Goal: Check status: Check status

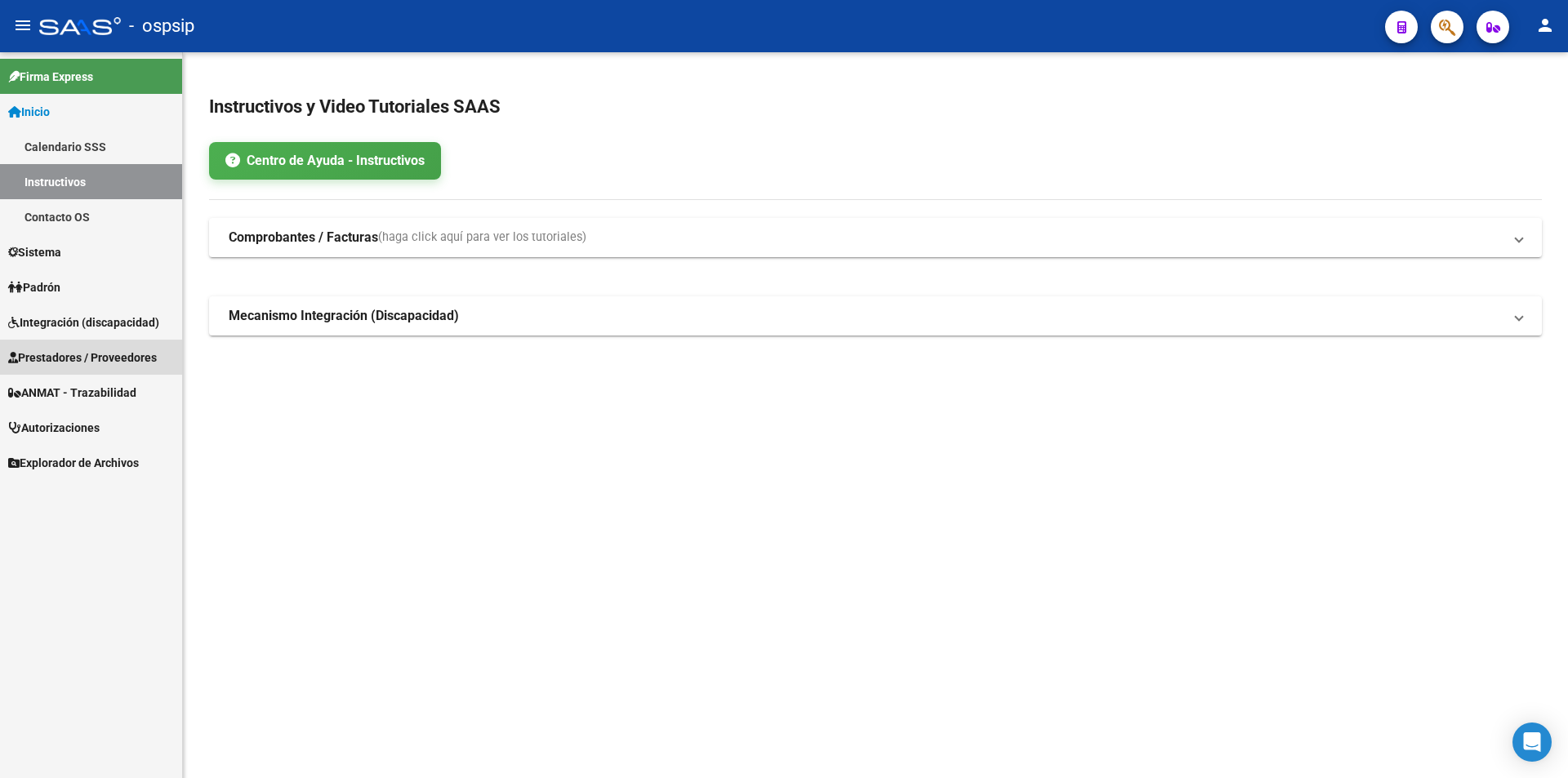
click at [66, 352] on span "Prestadores / Proveedores" at bounding box center [82, 357] width 148 height 18
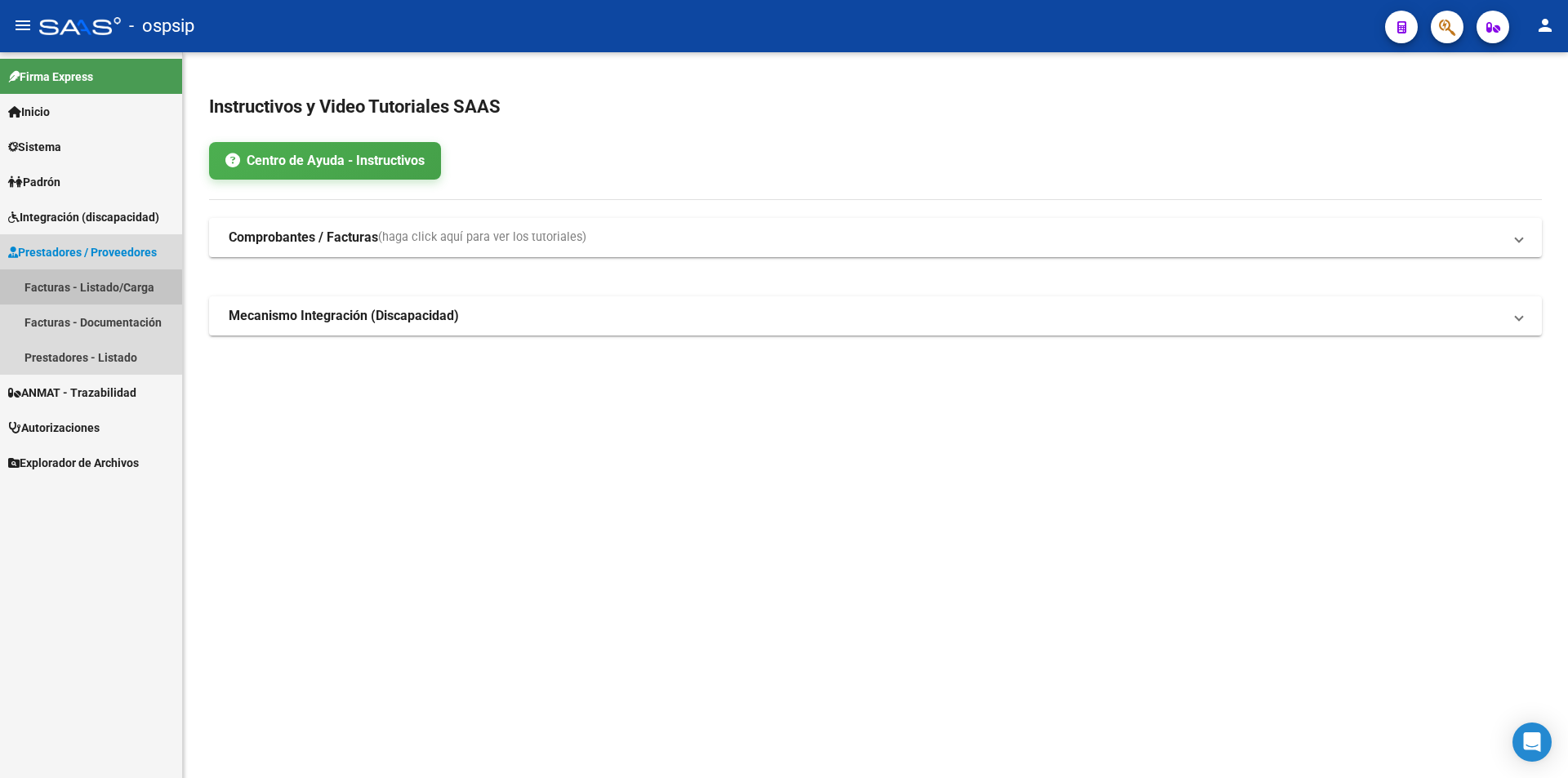
click at [58, 290] on link "Facturas - Listado/Carga" at bounding box center [91, 287] width 183 height 35
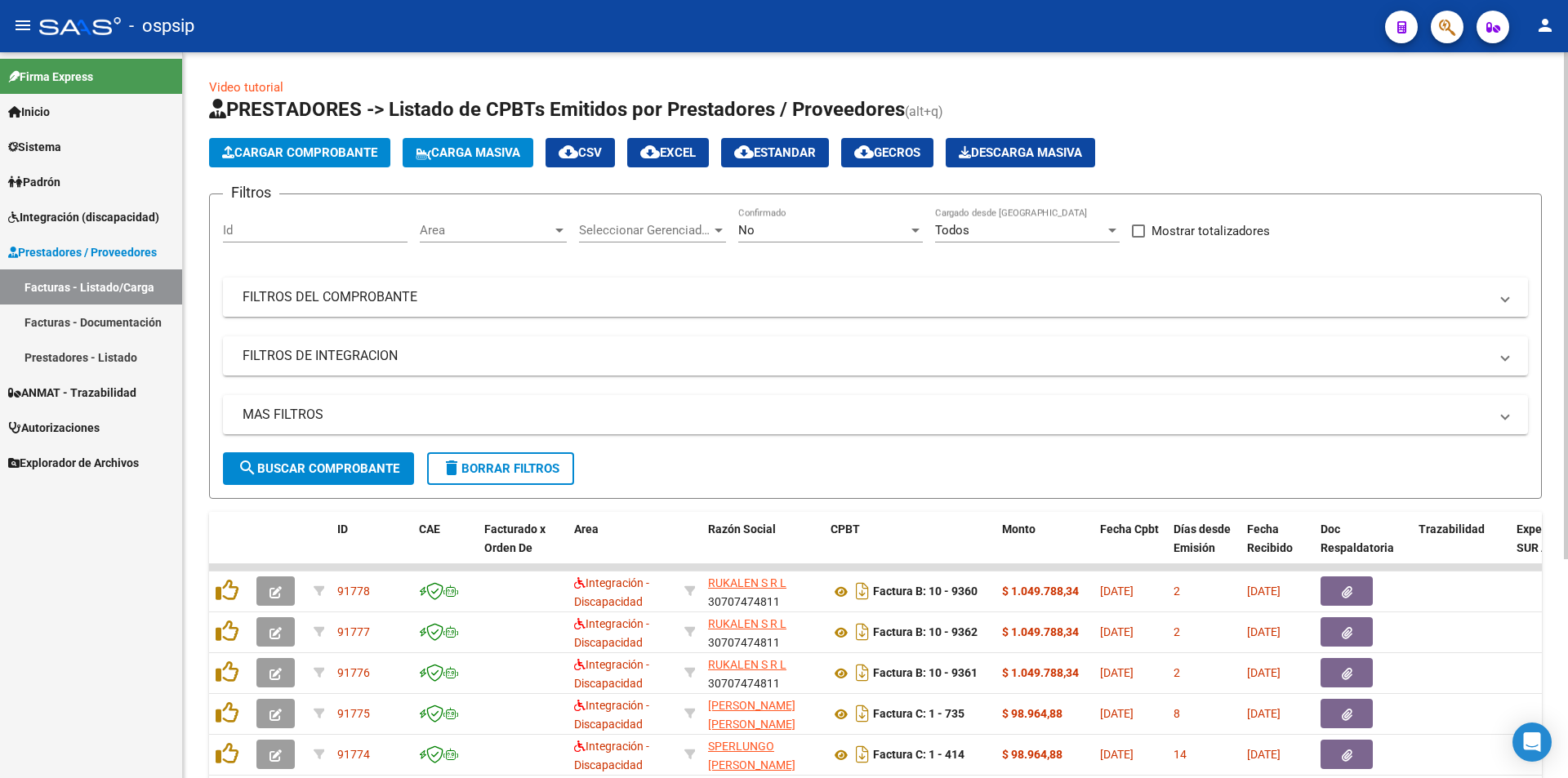
click at [350, 297] on mat-panel-title "FILTROS DEL COMPROBANTE" at bounding box center [866, 296] width 1246 height 18
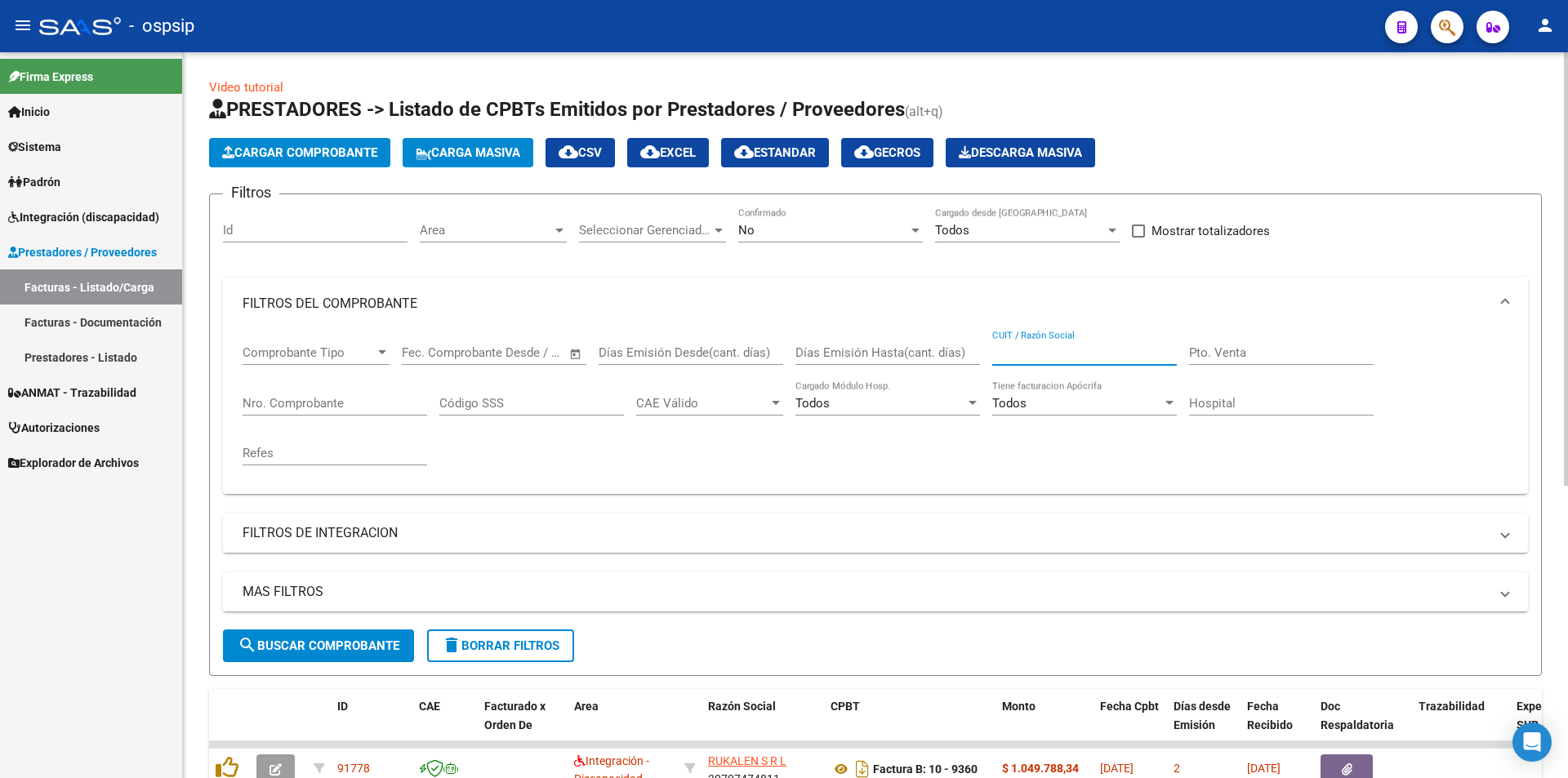
click at [1046, 352] on input "CUIT / Razón Social" at bounding box center [1084, 353] width 184 height 15
click at [917, 231] on div at bounding box center [915, 231] width 8 height 4
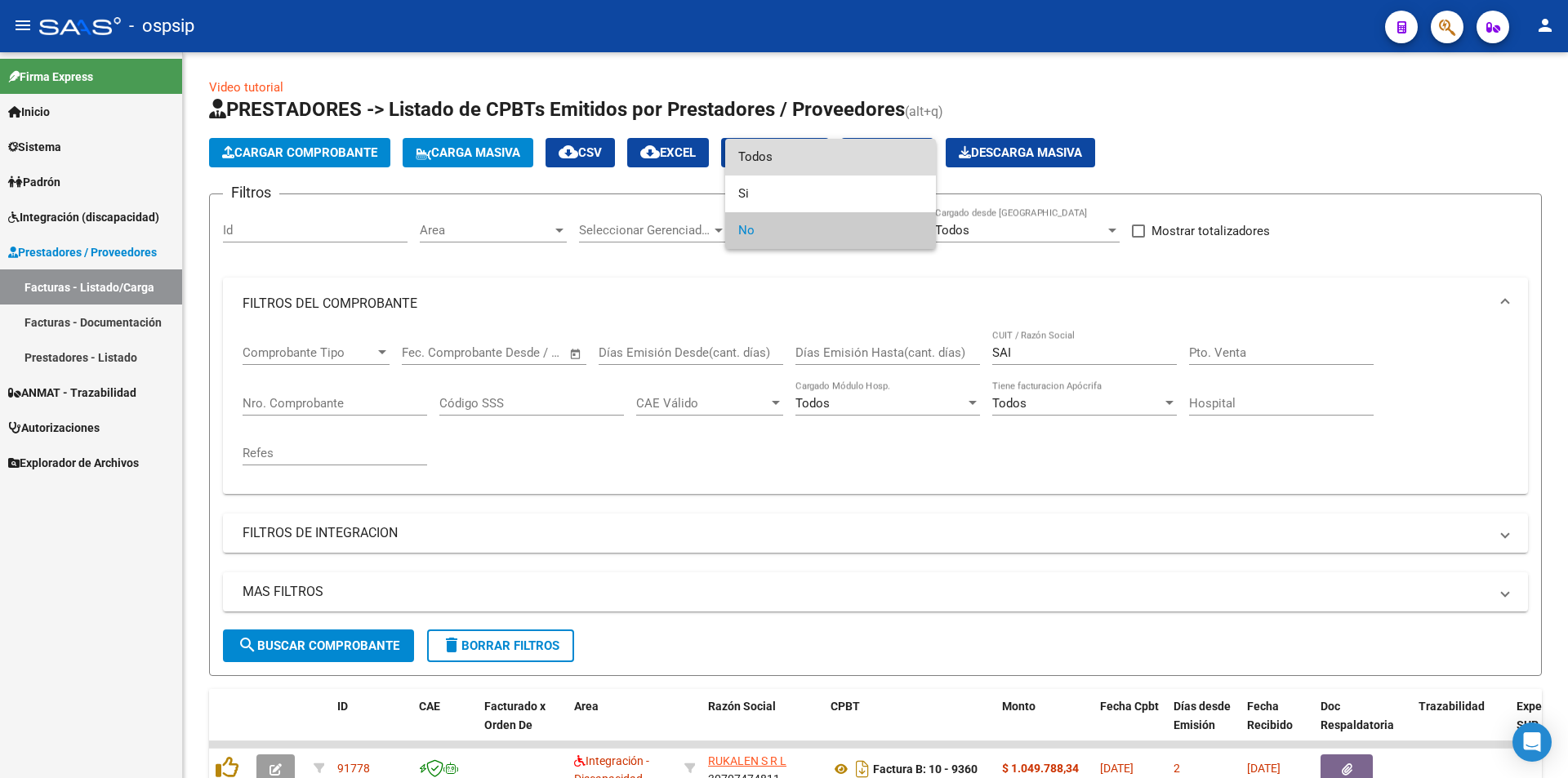
click at [771, 155] on span "Todos" at bounding box center [830, 157] width 184 height 37
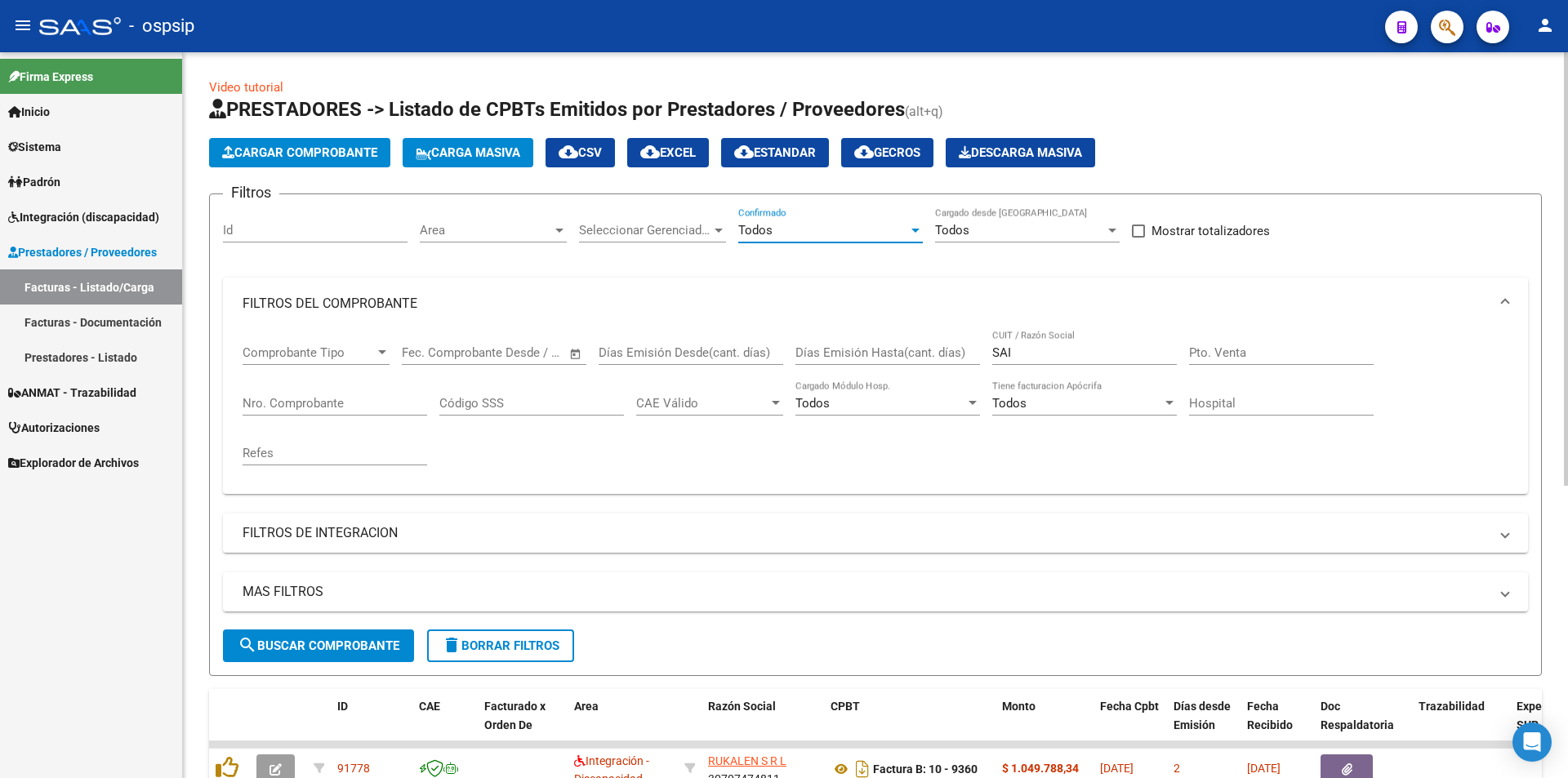
click at [1038, 347] on input "SAI" at bounding box center [1084, 353] width 184 height 15
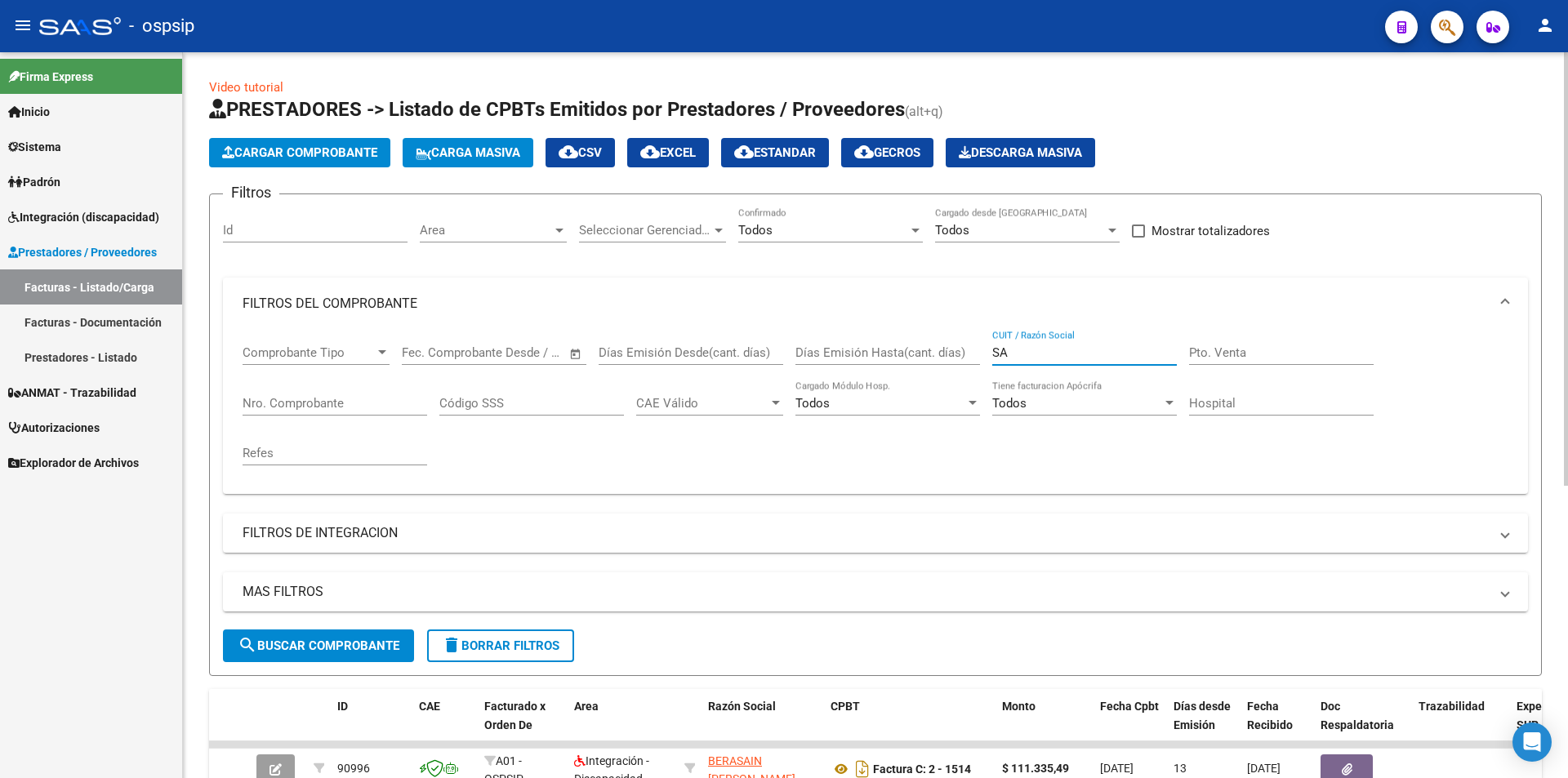
type input "S"
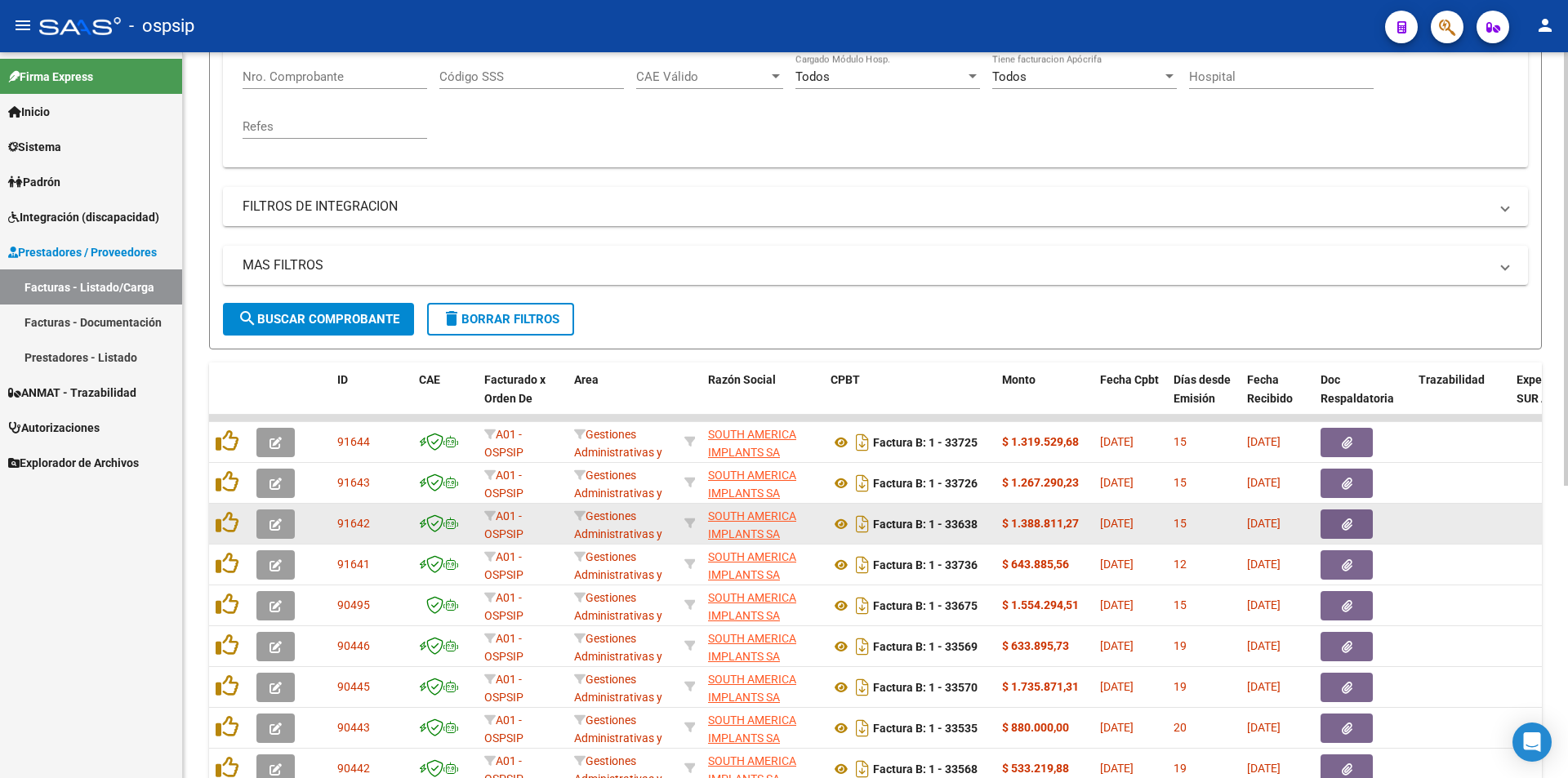
scroll to position [490, 0]
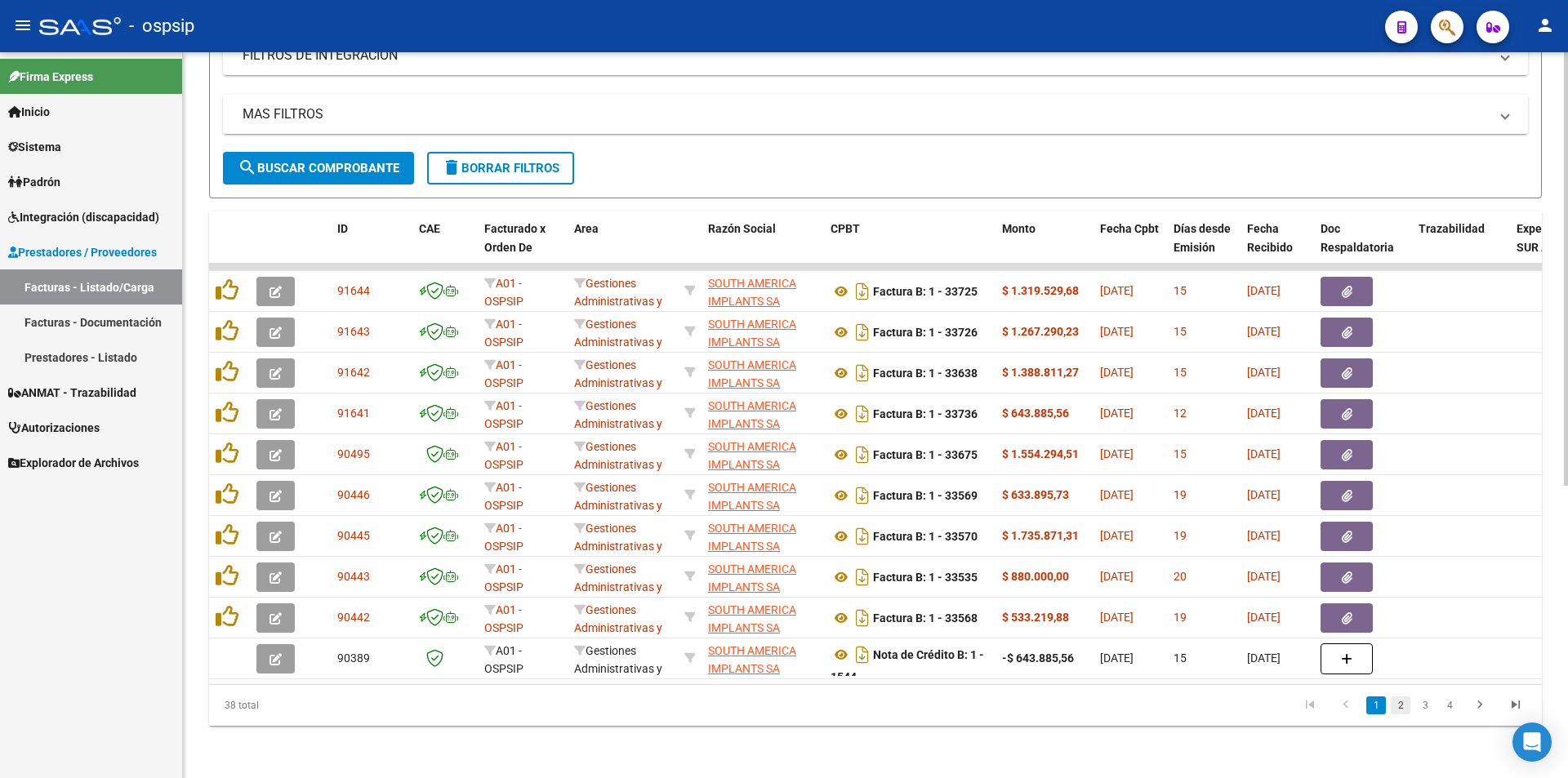
type input "SOUTH"
click at [1404, 706] on link "2" at bounding box center [1400, 705] width 19 height 18
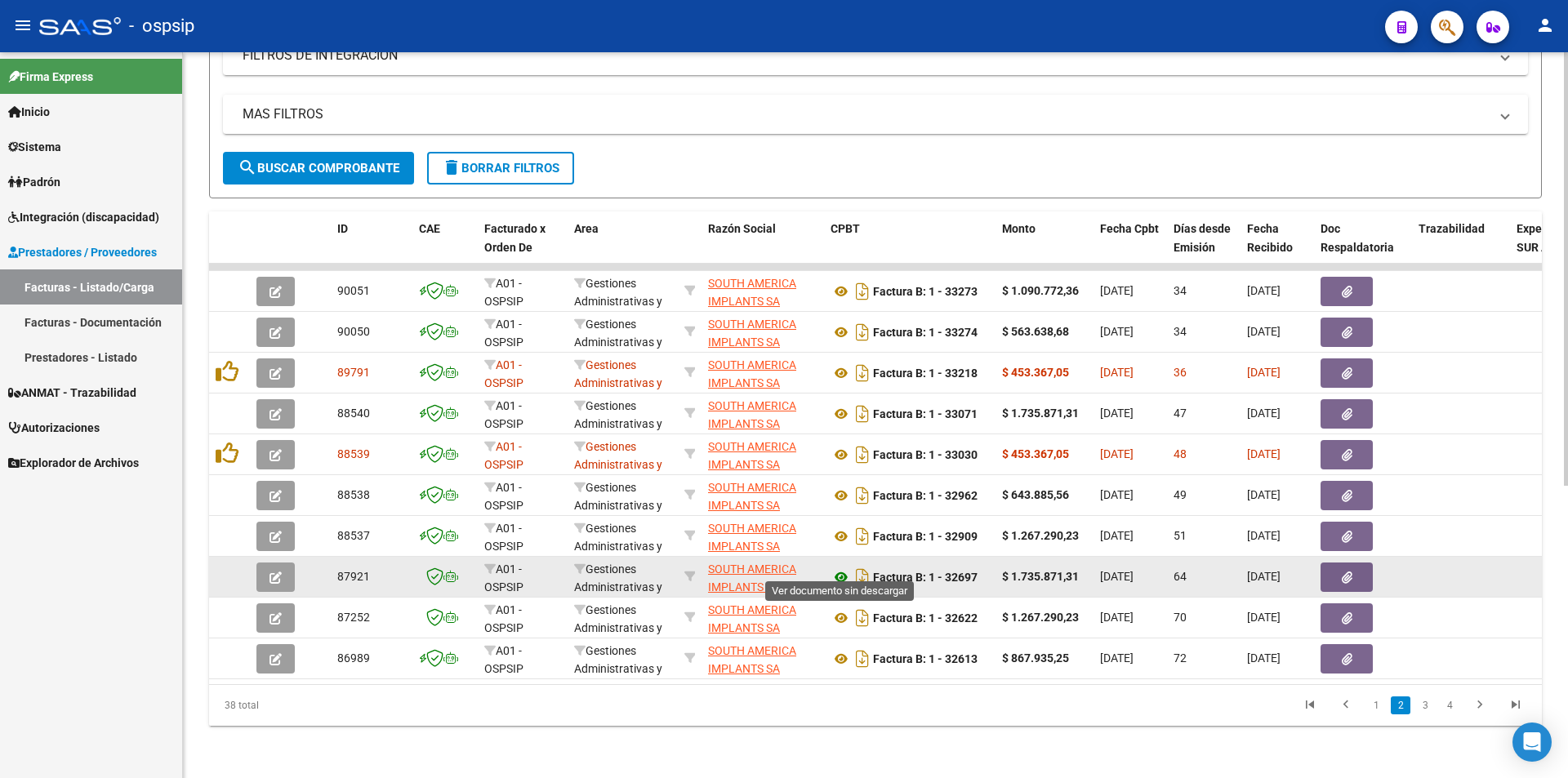
click at [840, 567] on icon at bounding box center [841, 576] width 21 height 19
click at [1344, 571] on icon "button" at bounding box center [1347, 577] width 10 height 12
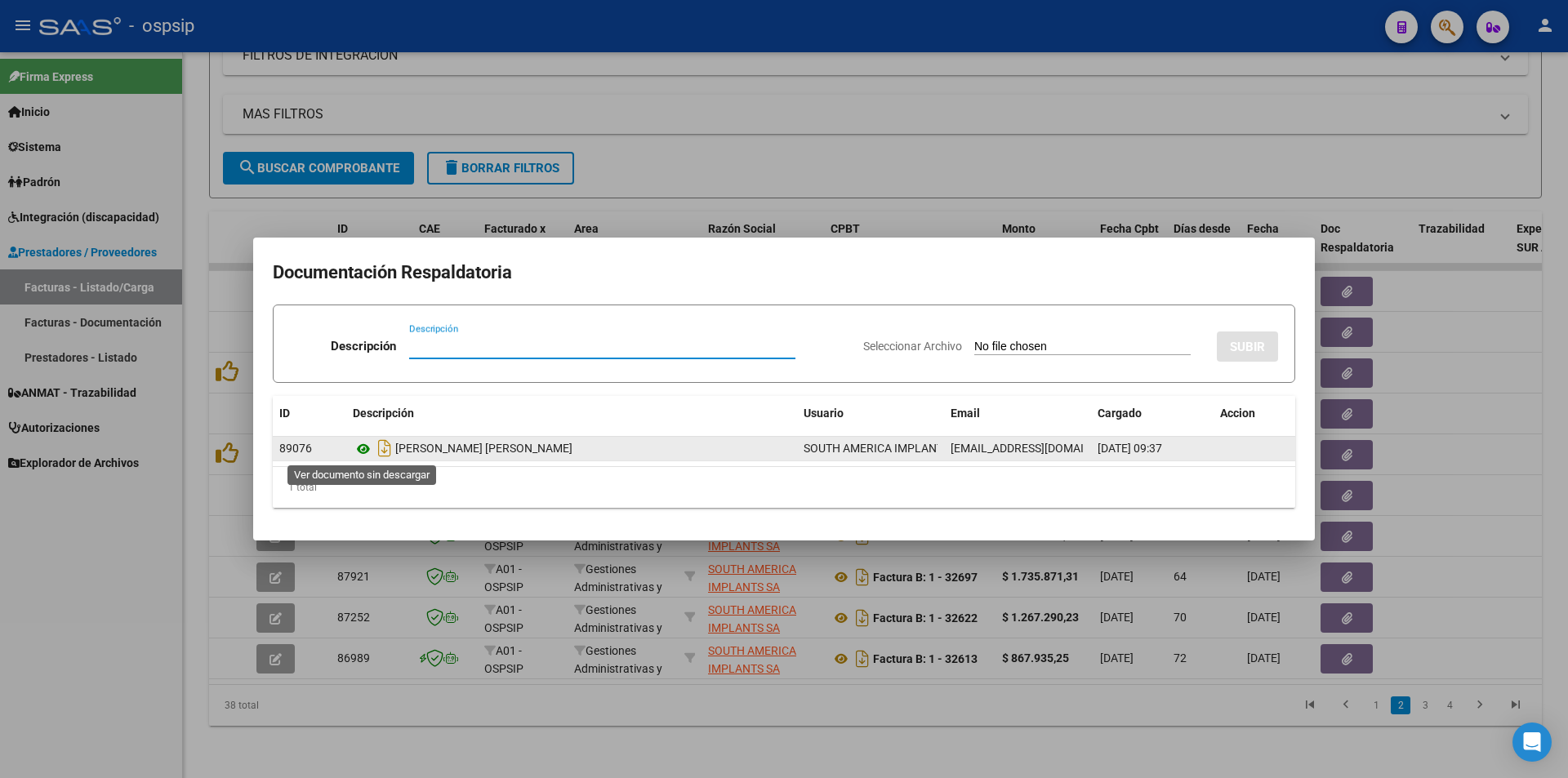
click at [362, 450] on icon at bounding box center [363, 448] width 21 height 19
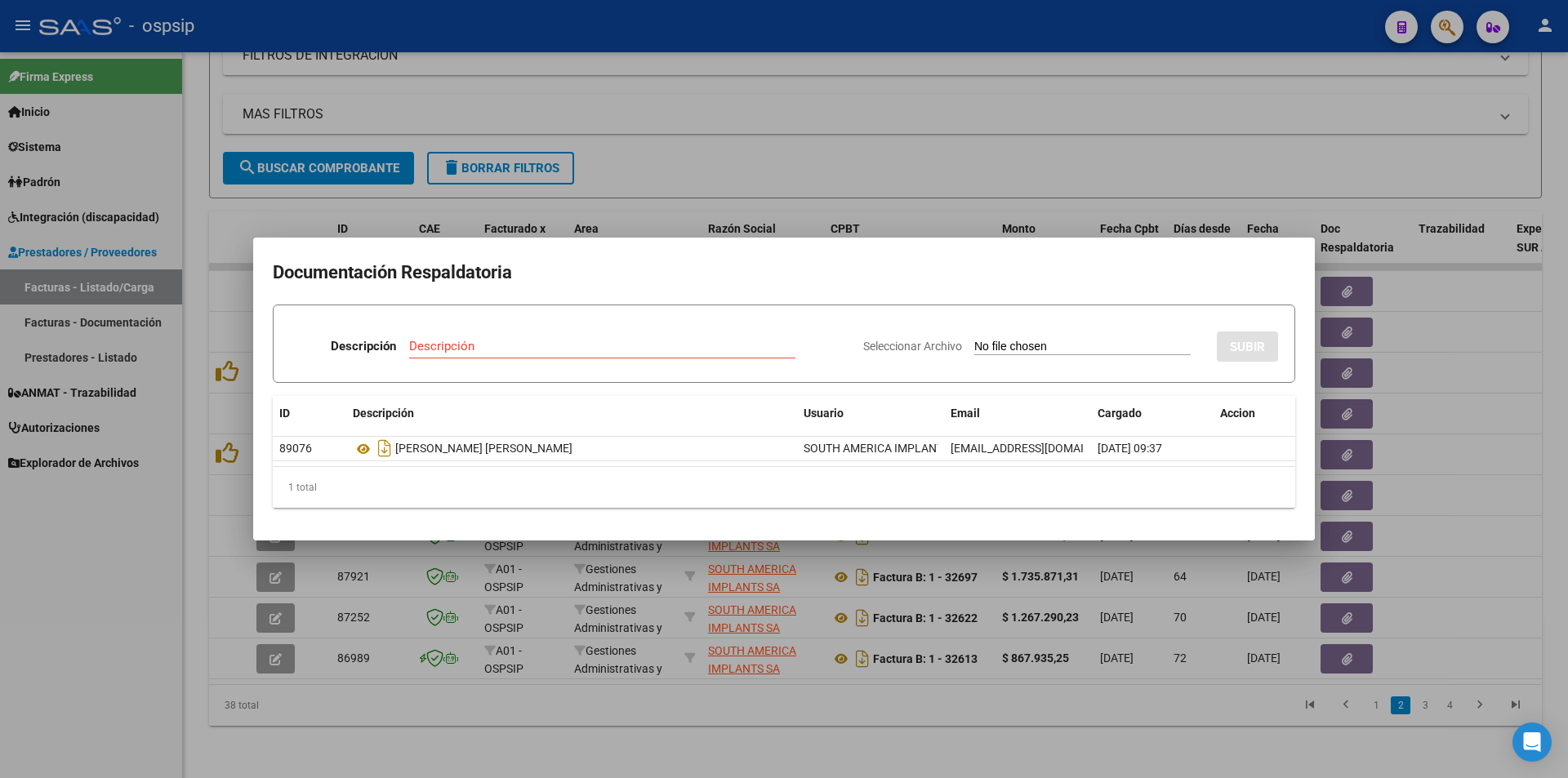
click at [726, 120] on div at bounding box center [784, 389] width 1568 height 778
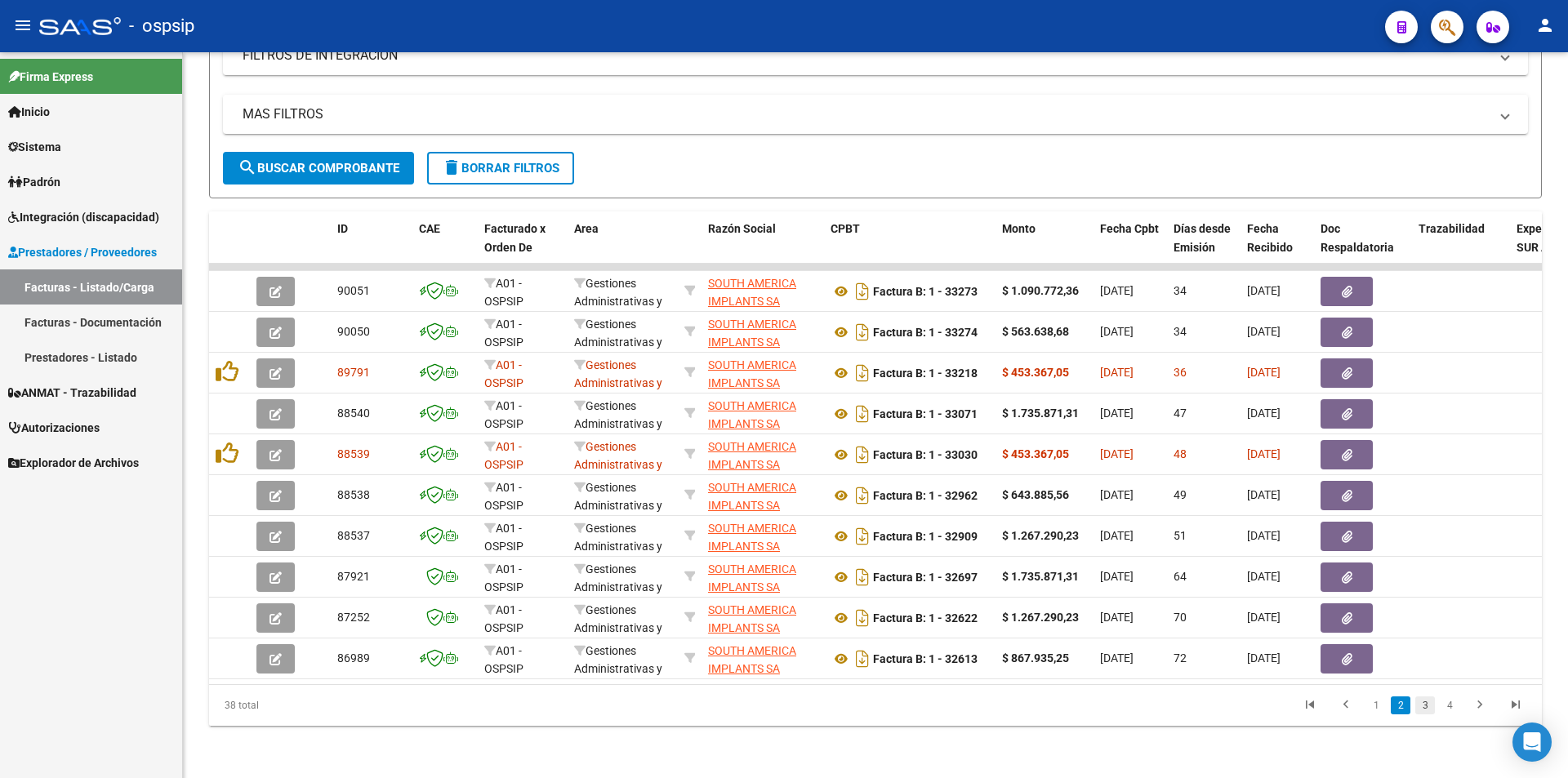
click at [1422, 705] on link "3" at bounding box center [1424, 705] width 19 height 18
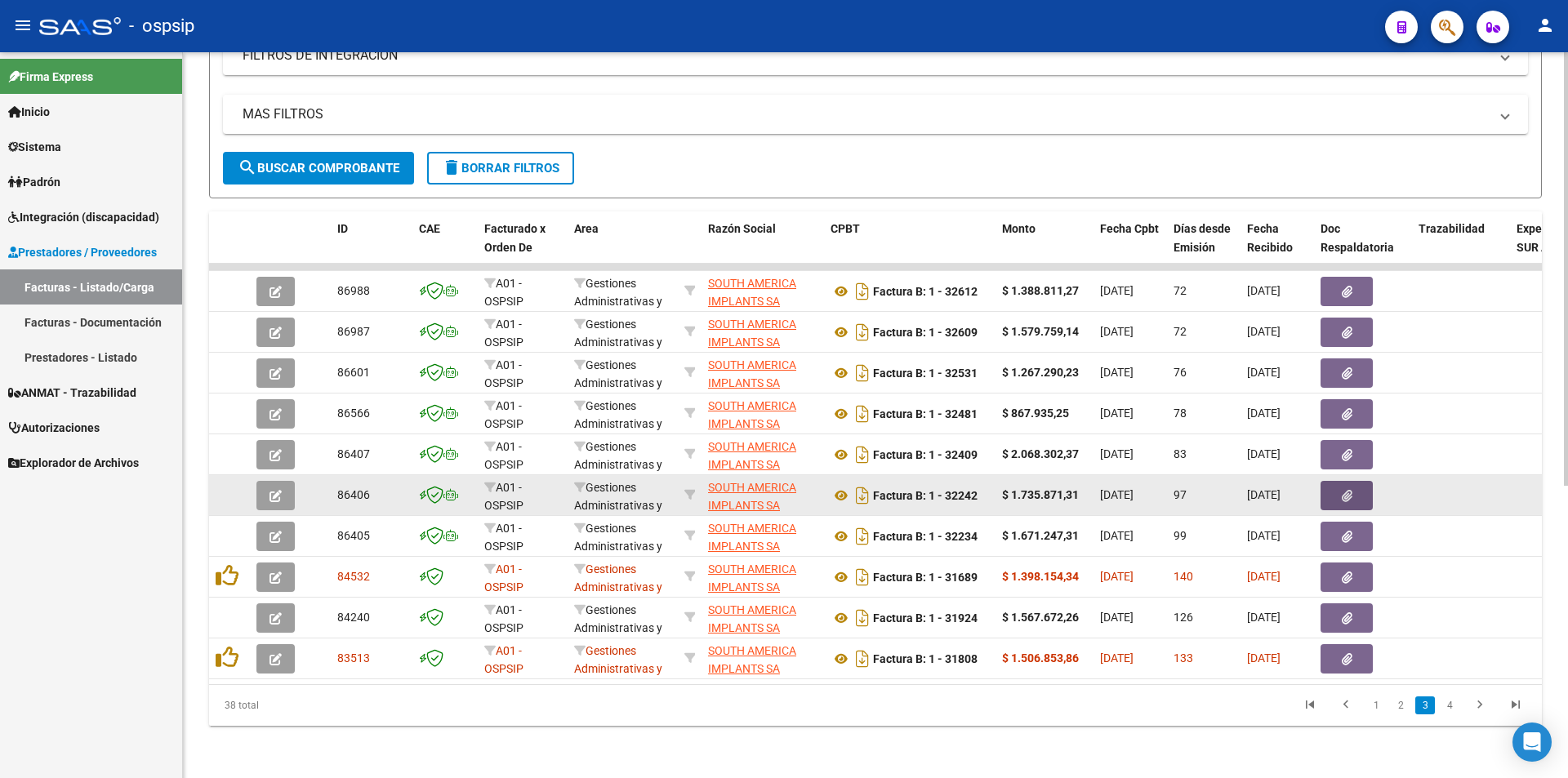
click at [1343, 490] on icon "button" at bounding box center [1347, 496] width 10 height 12
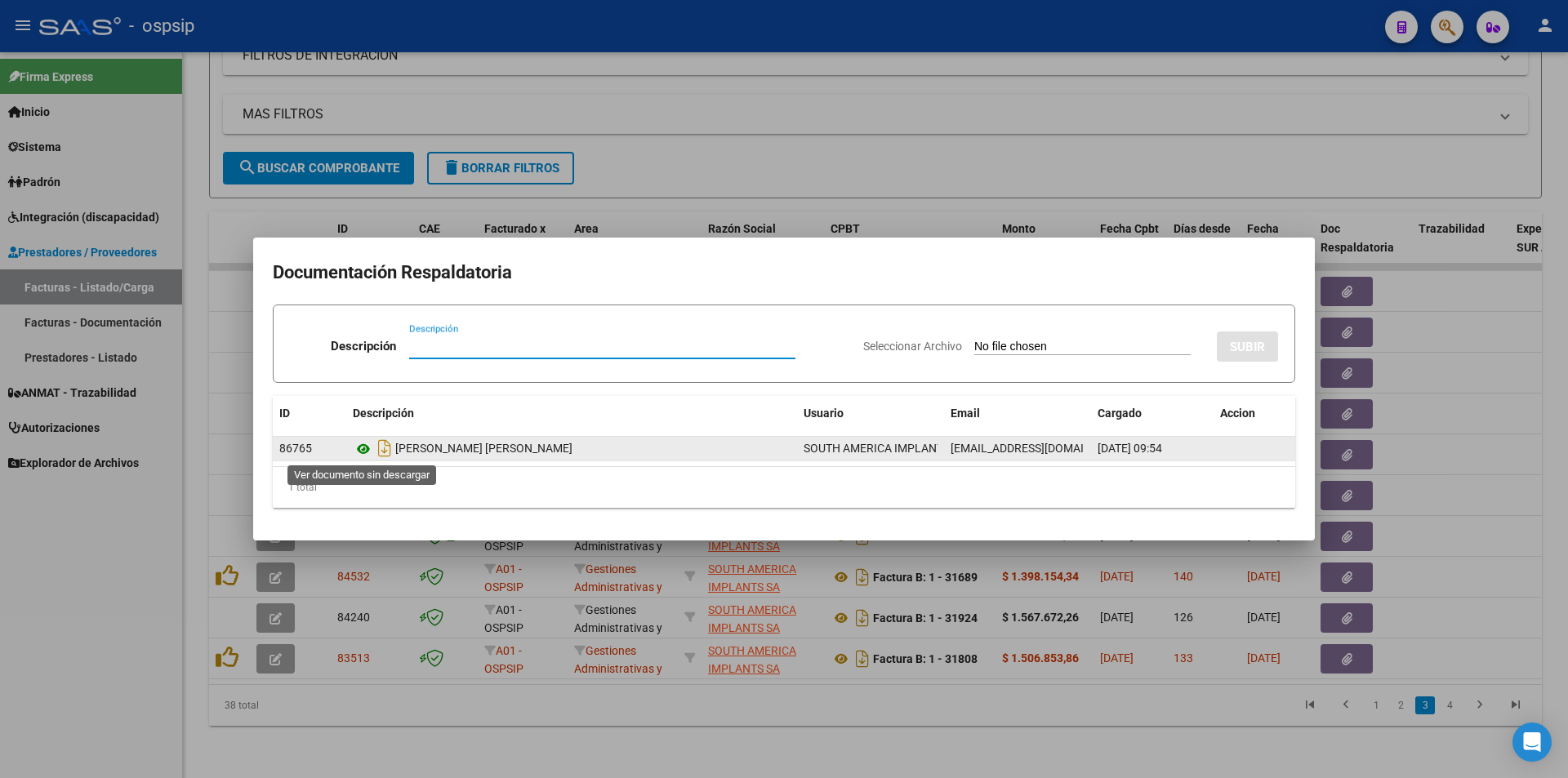
click at [362, 451] on icon at bounding box center [363, 448] width 21 height 19
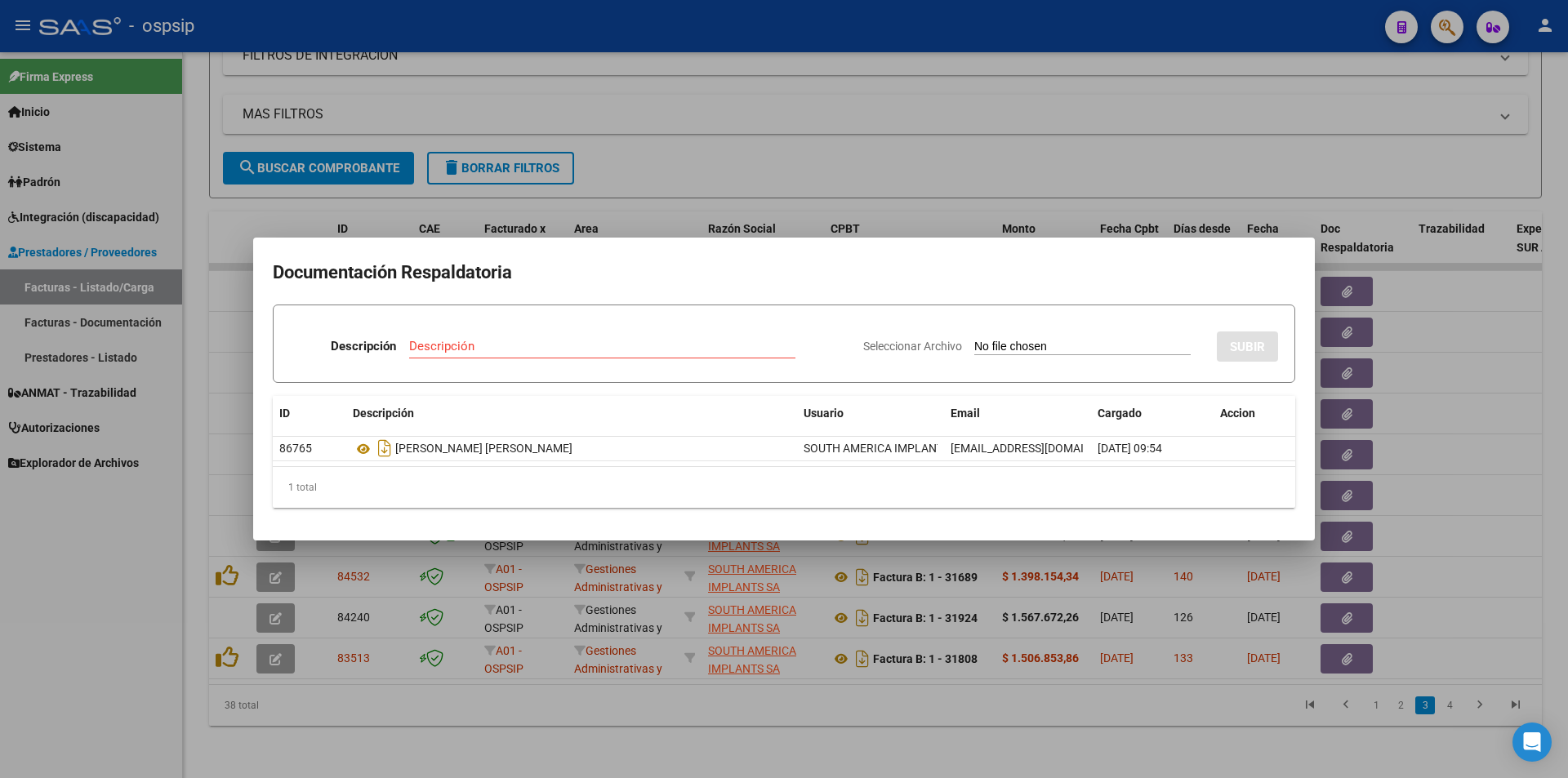
click at [1076, 143] on div at bounding box center [784, 389] width 1568 height 778
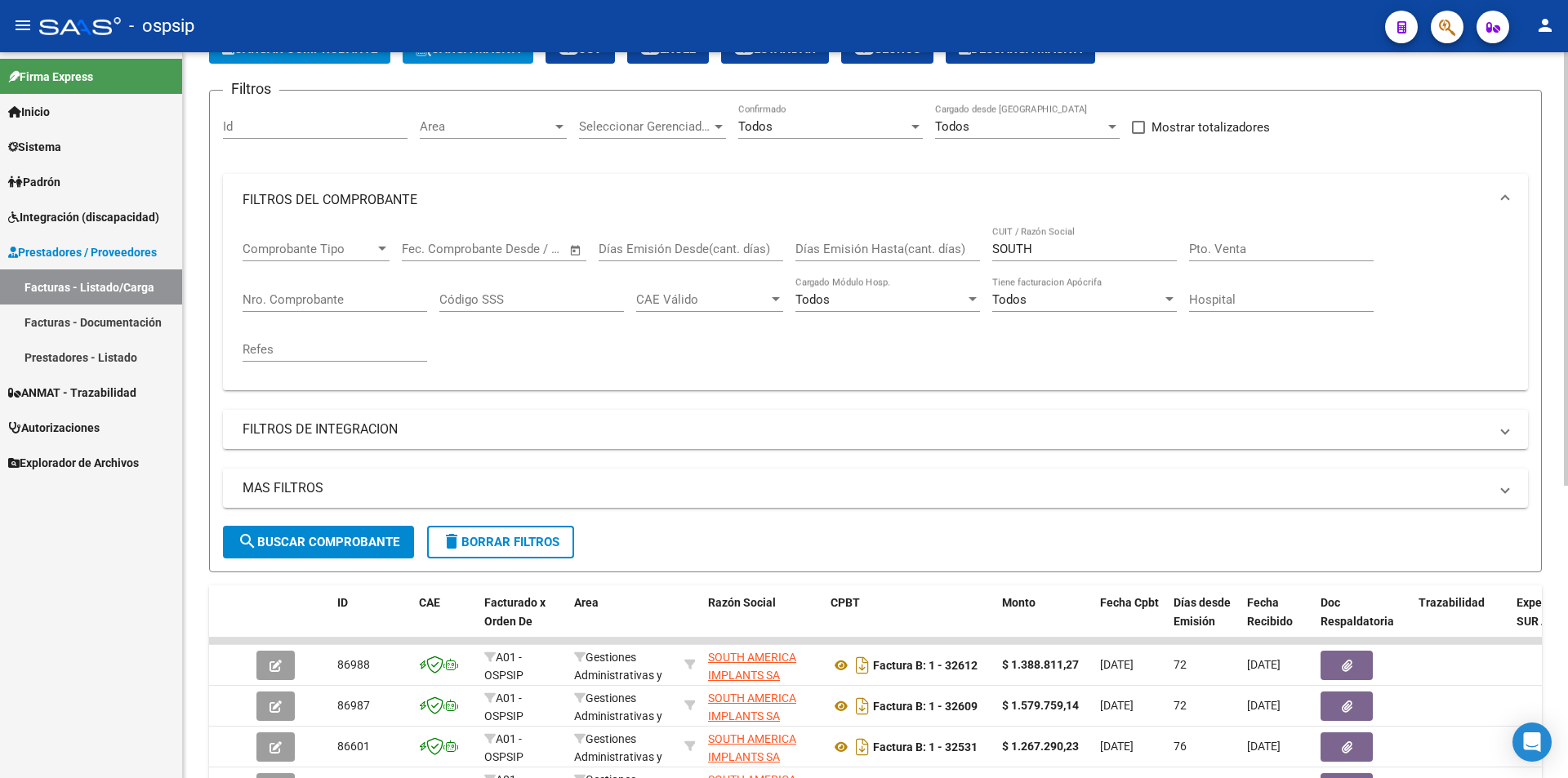
scroll to position [0, 0]
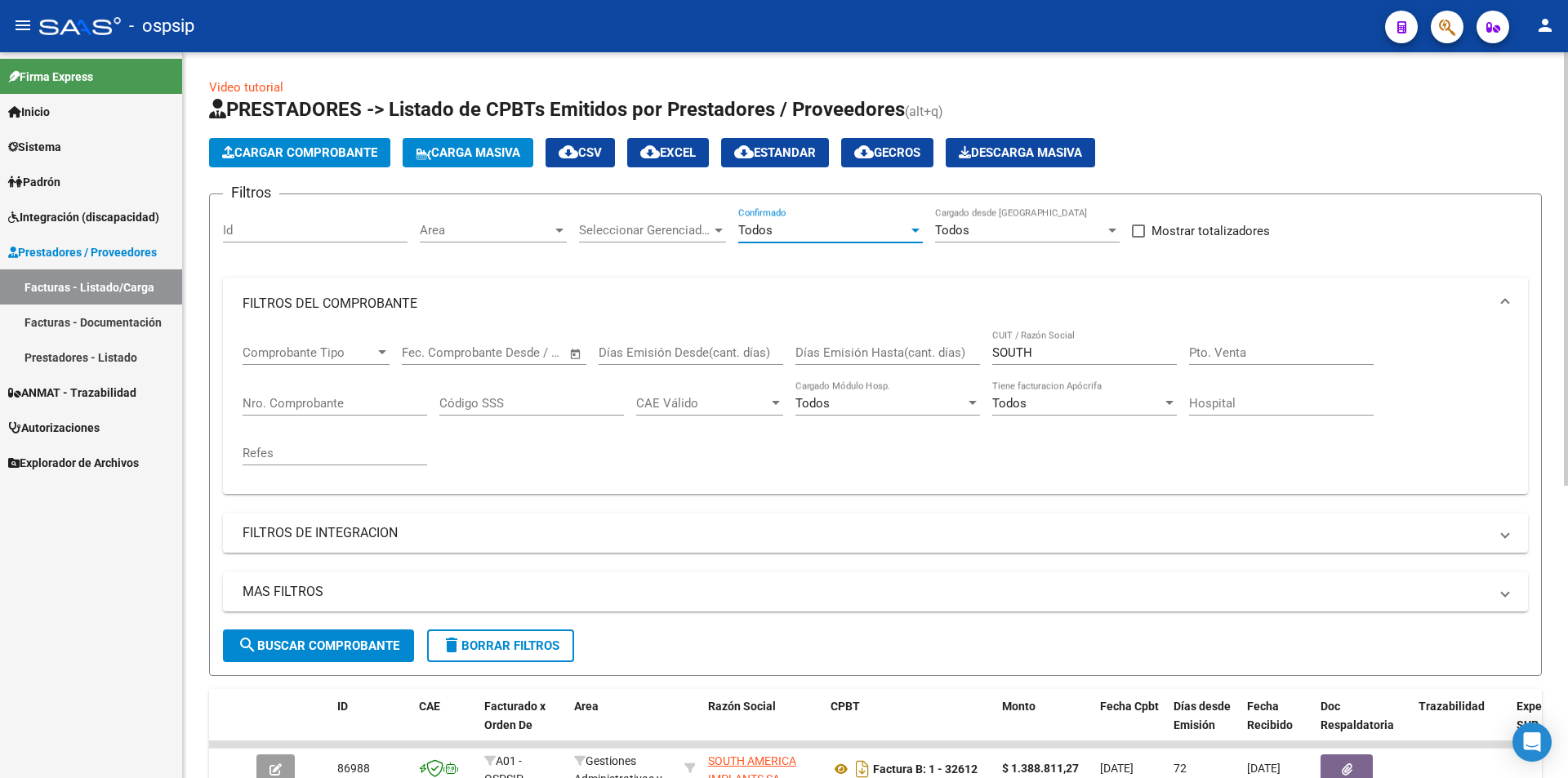
click at [914, 232] on div at bounding box center [916, 230] width 15 height 13
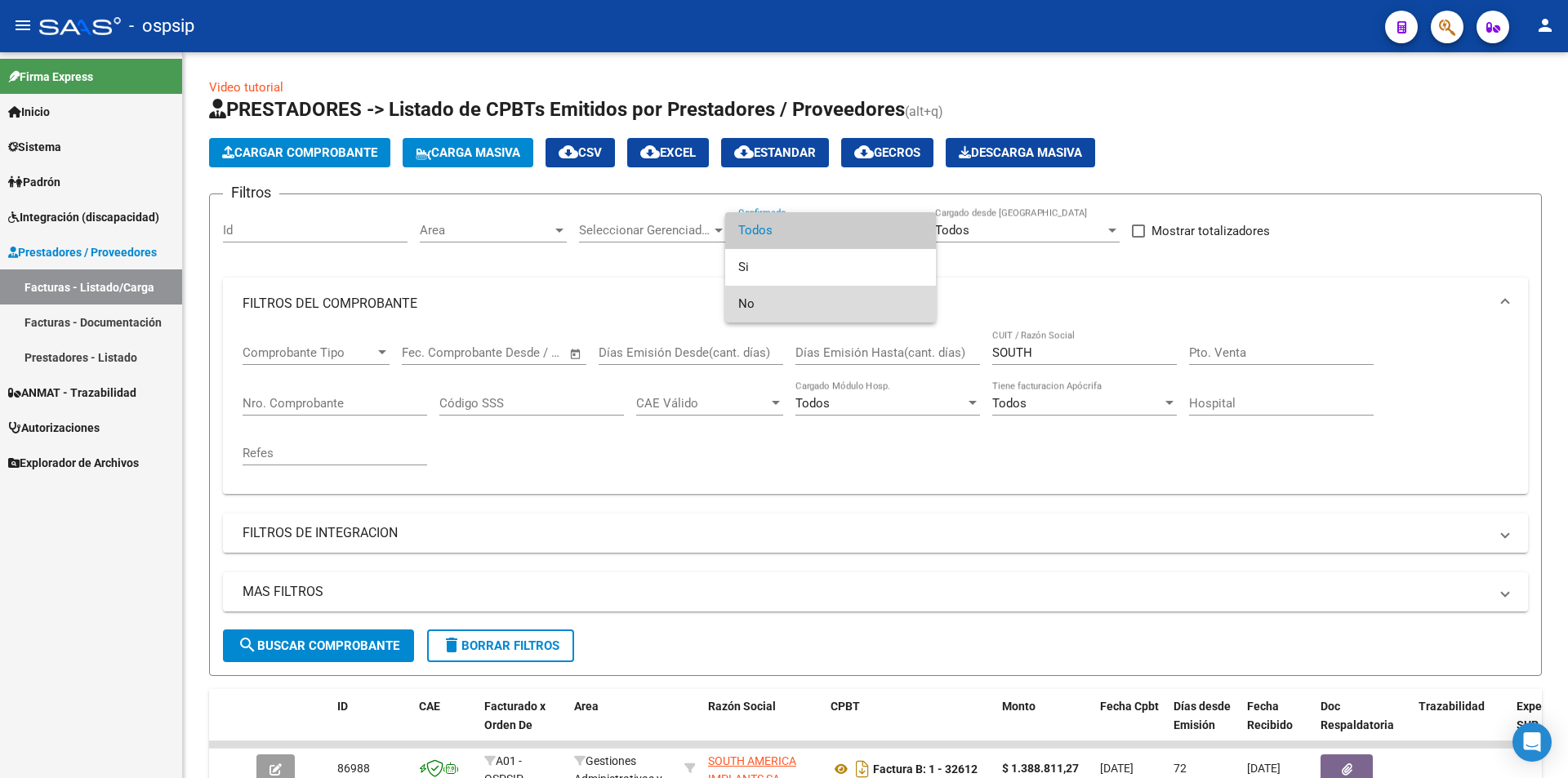
click at [772, 303] on span "No" at bounding box center [830, 304] width 184 height 37
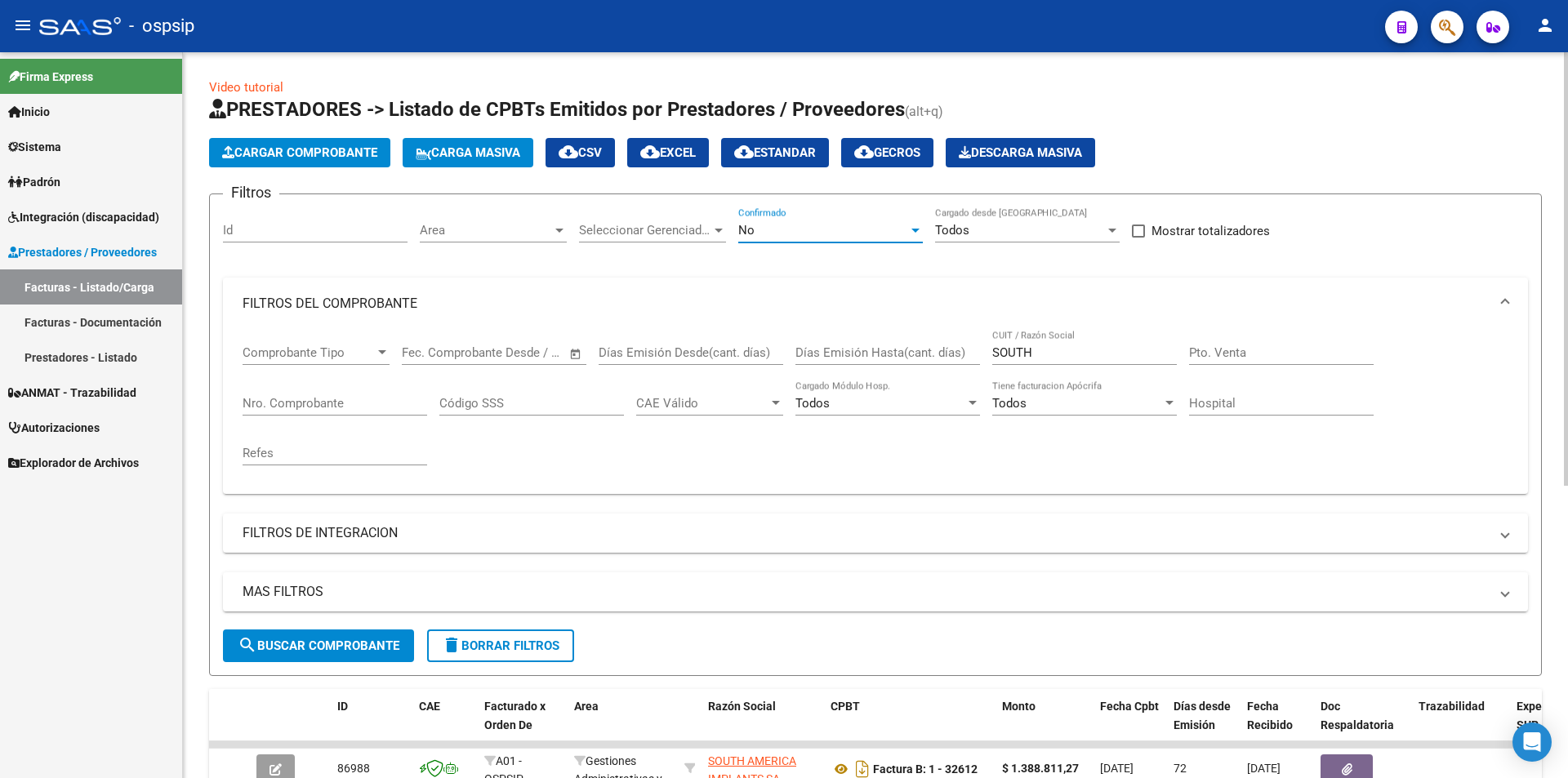
click at [1046, 350] on input "SOUTH" at bounding box center [1084, 353] width 184 height 15
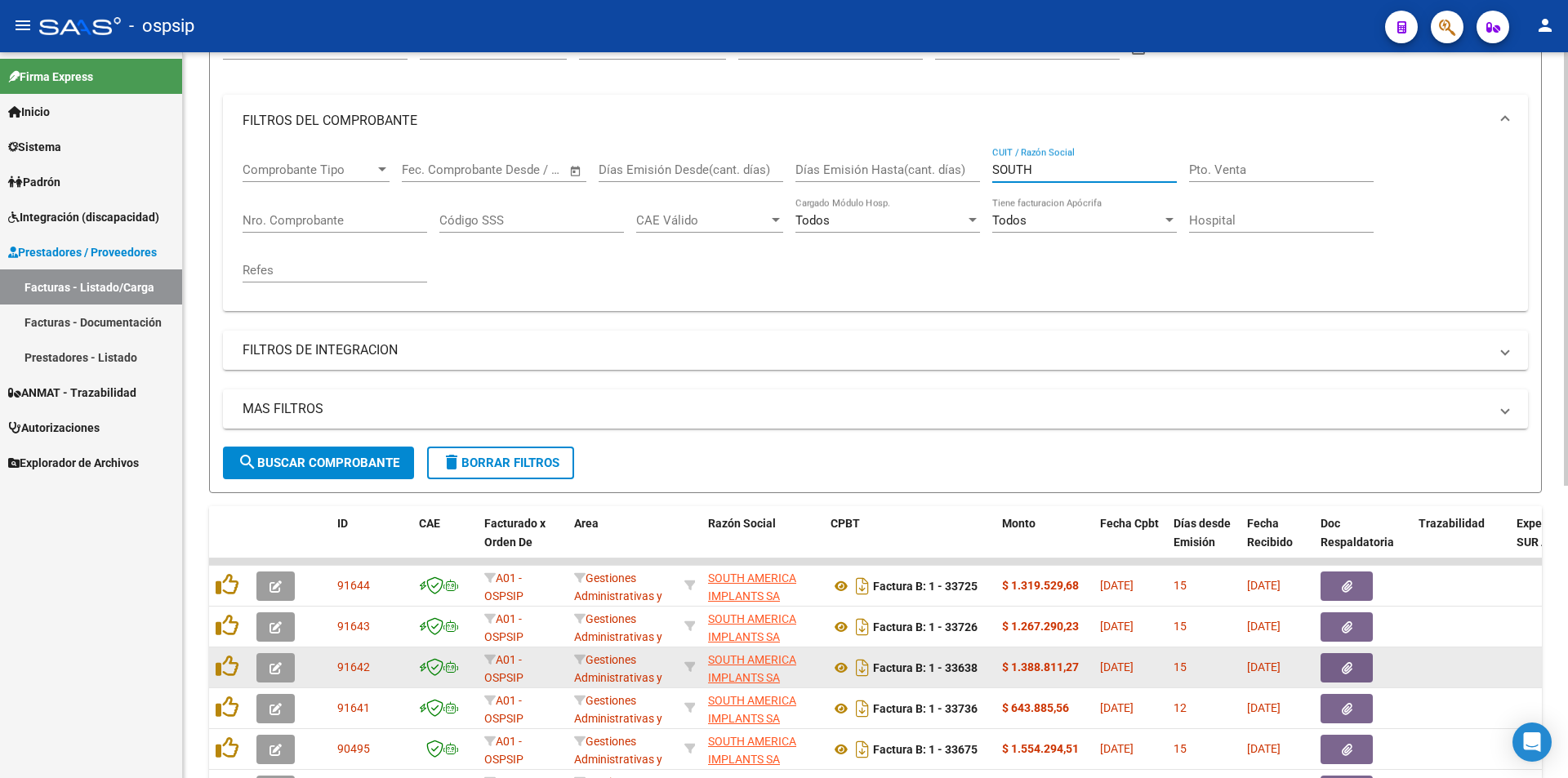
scroll to position [327, 0]
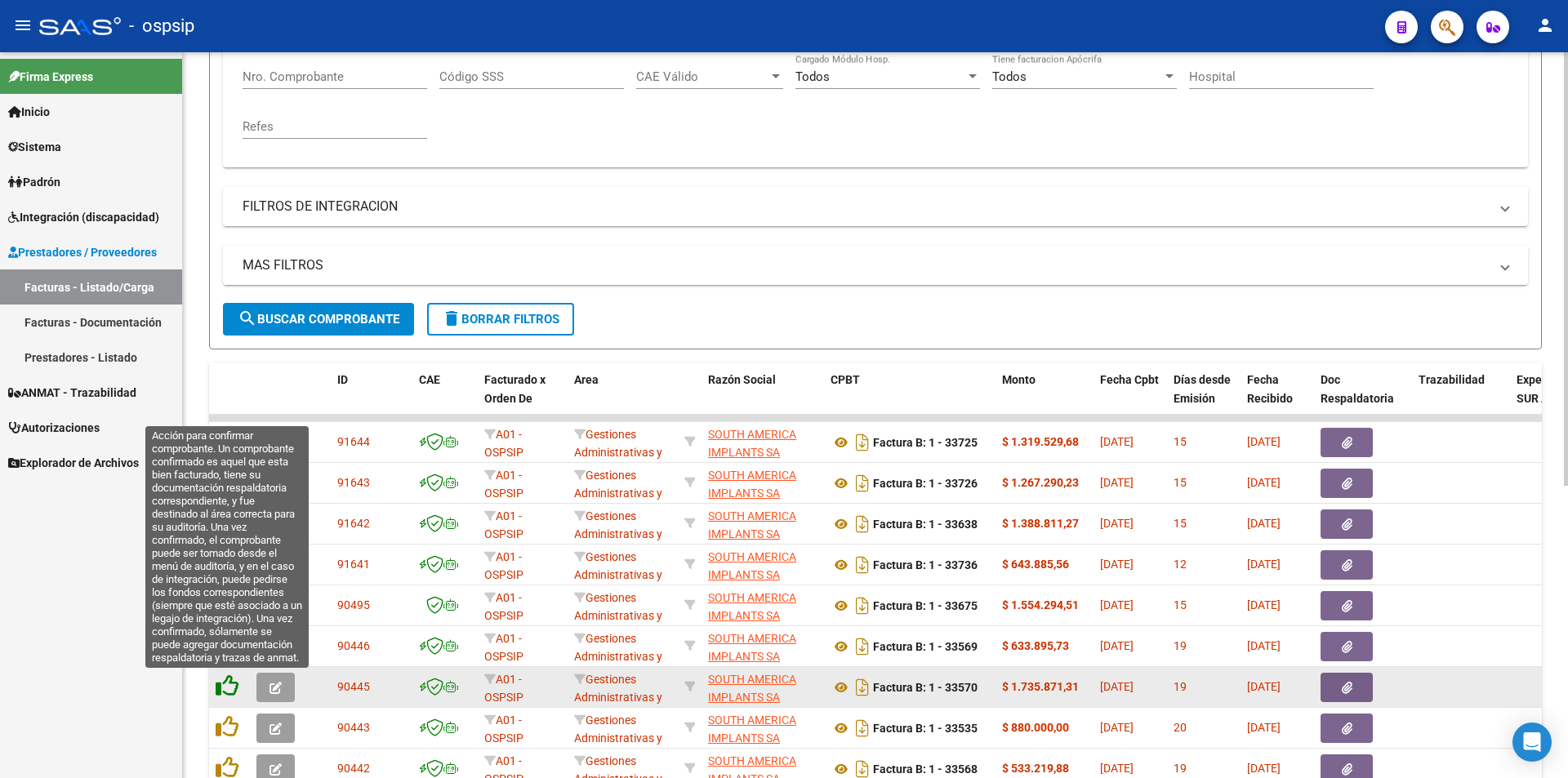
click at [224, 684] on icon at bounding box center [227, 685] width 23 height 23
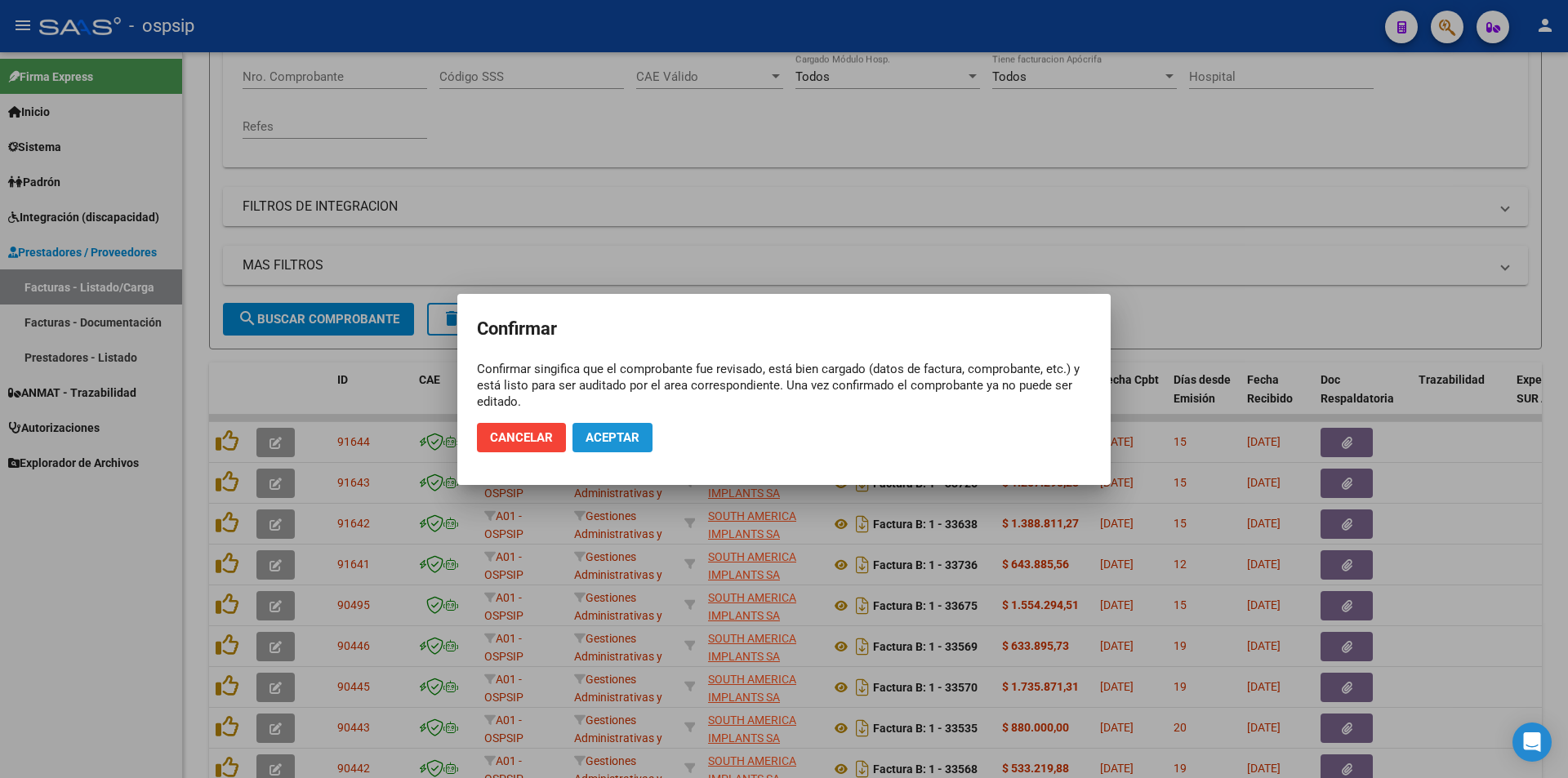
click at [627, 437] on span "Aceptar" at bounding box center [613, 437] width 54 height 15
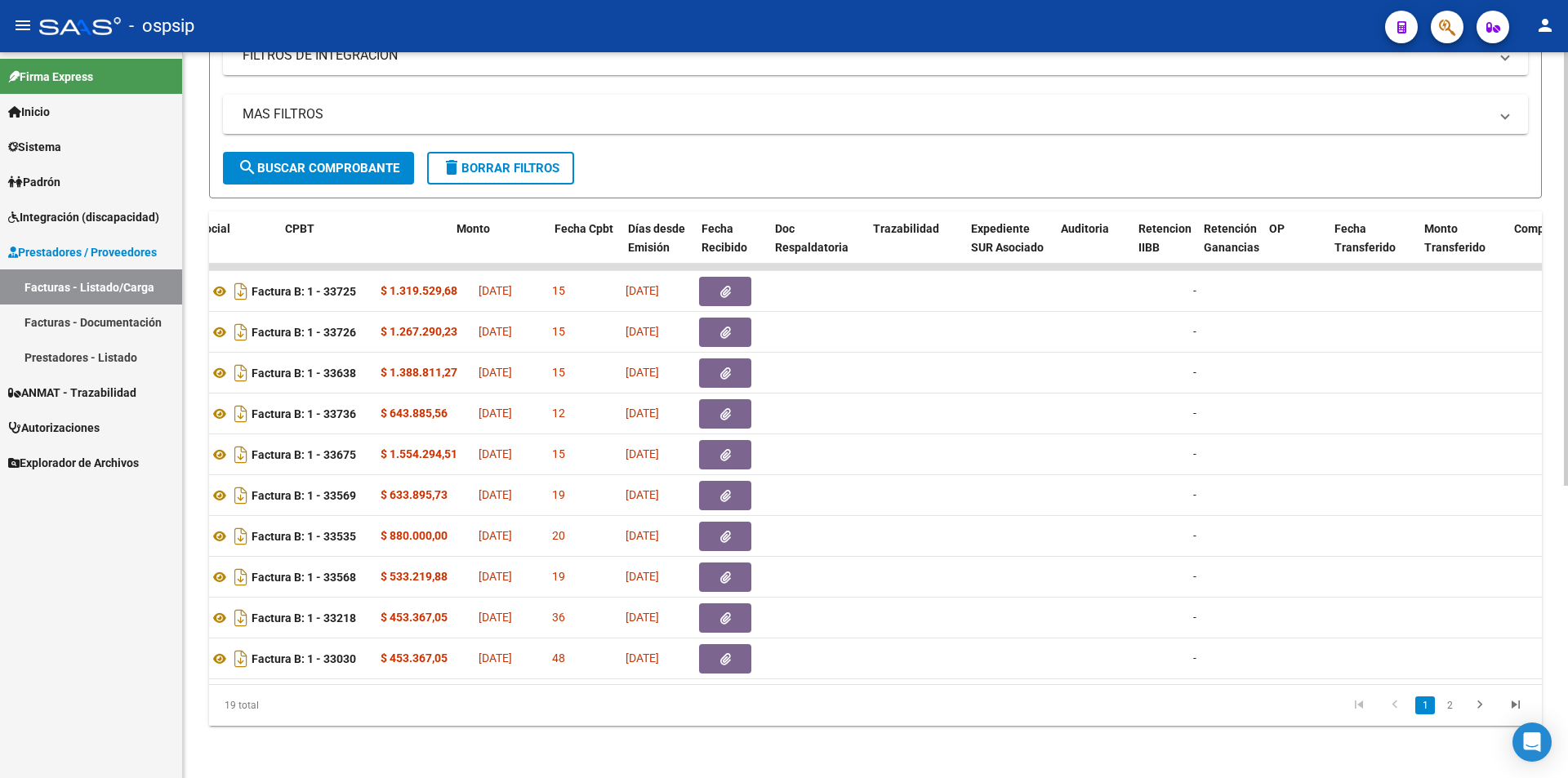
scroll to position [0, 546]
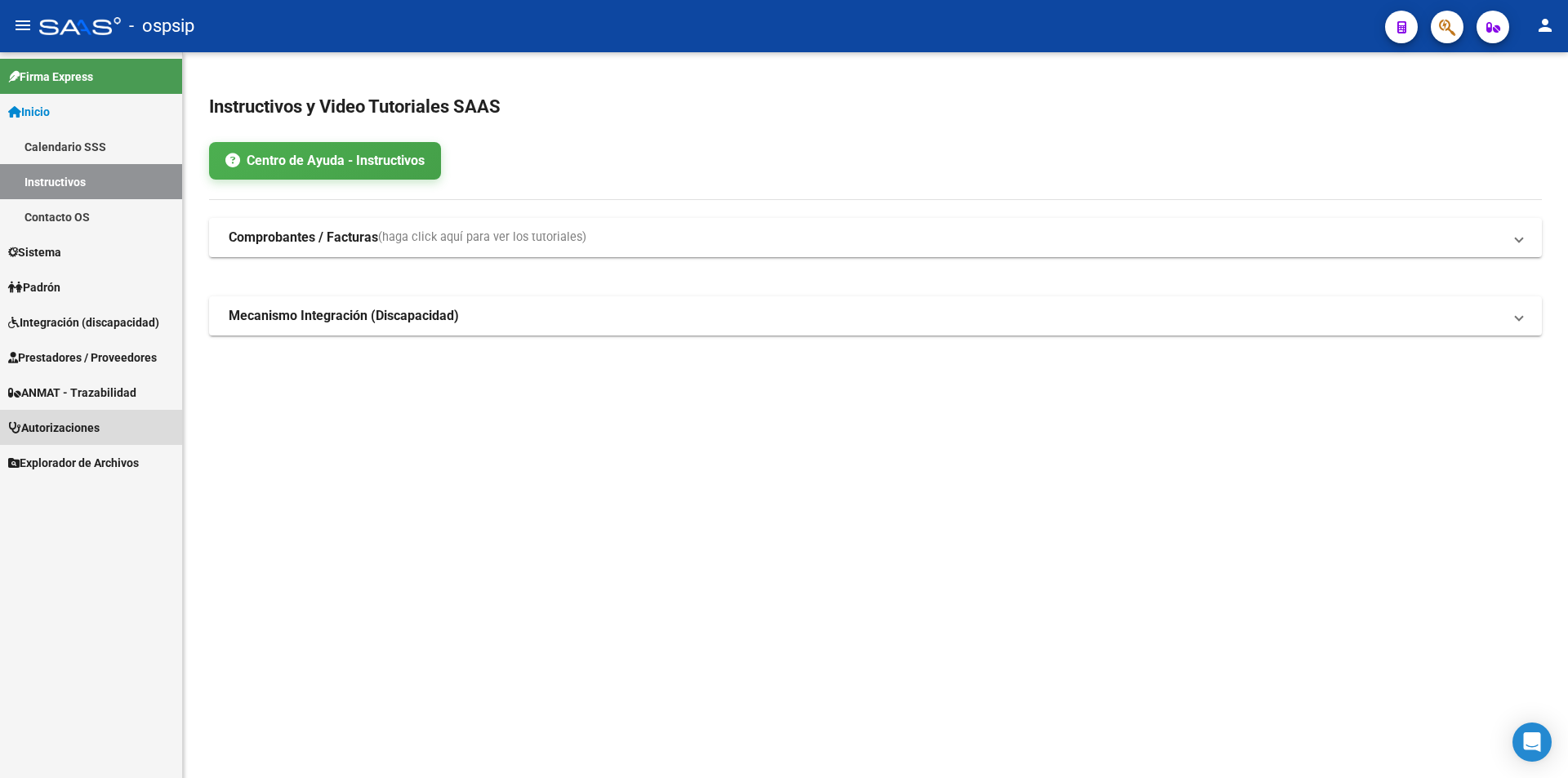
click at [65, 433] on span "Autorizaciones" at bounding box center [54, 427] width 92 height 18
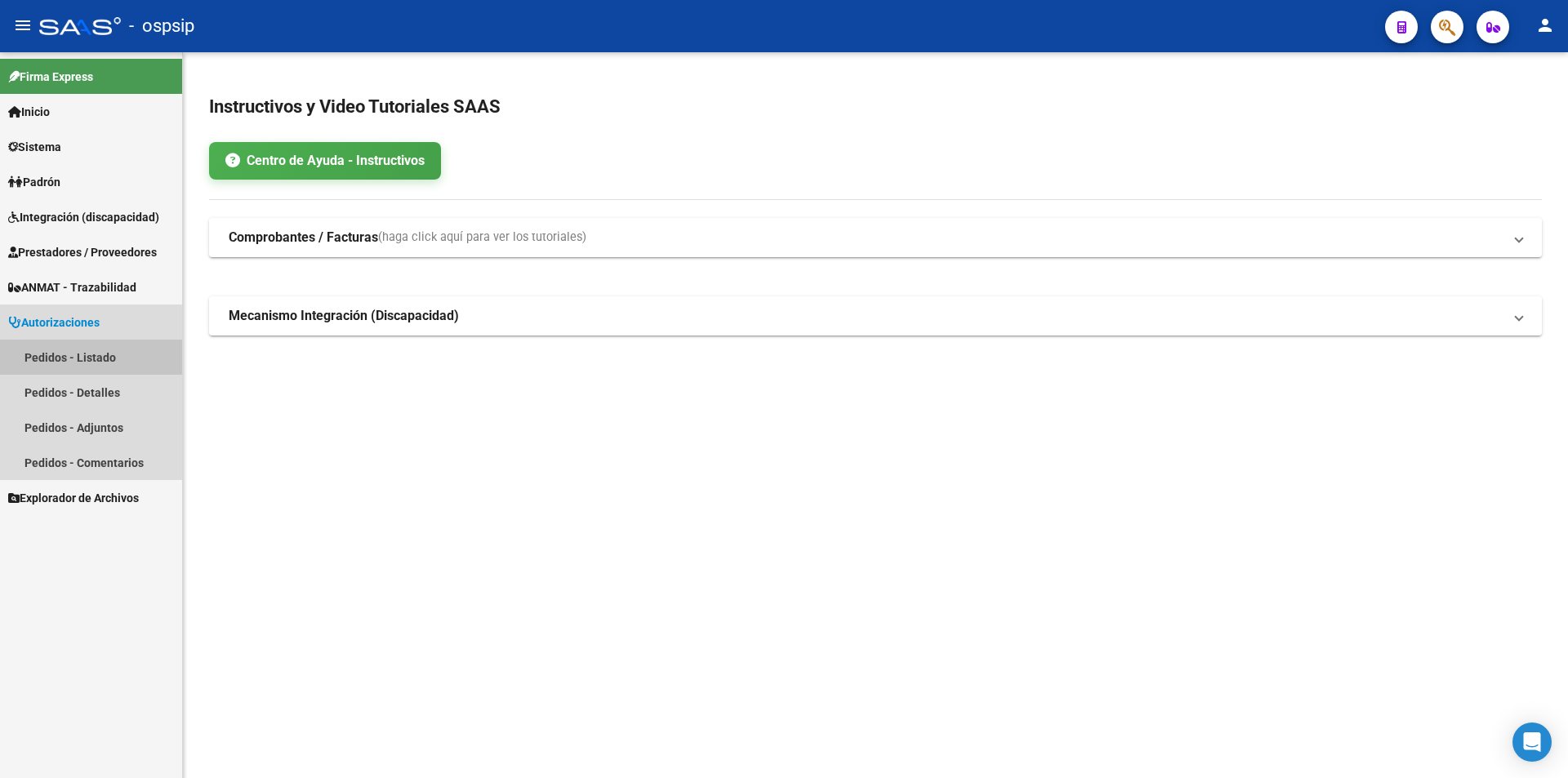
click at [57, 355] on link "Pedidos - Listado" at bounding box center [91, 358] width 183 height 35
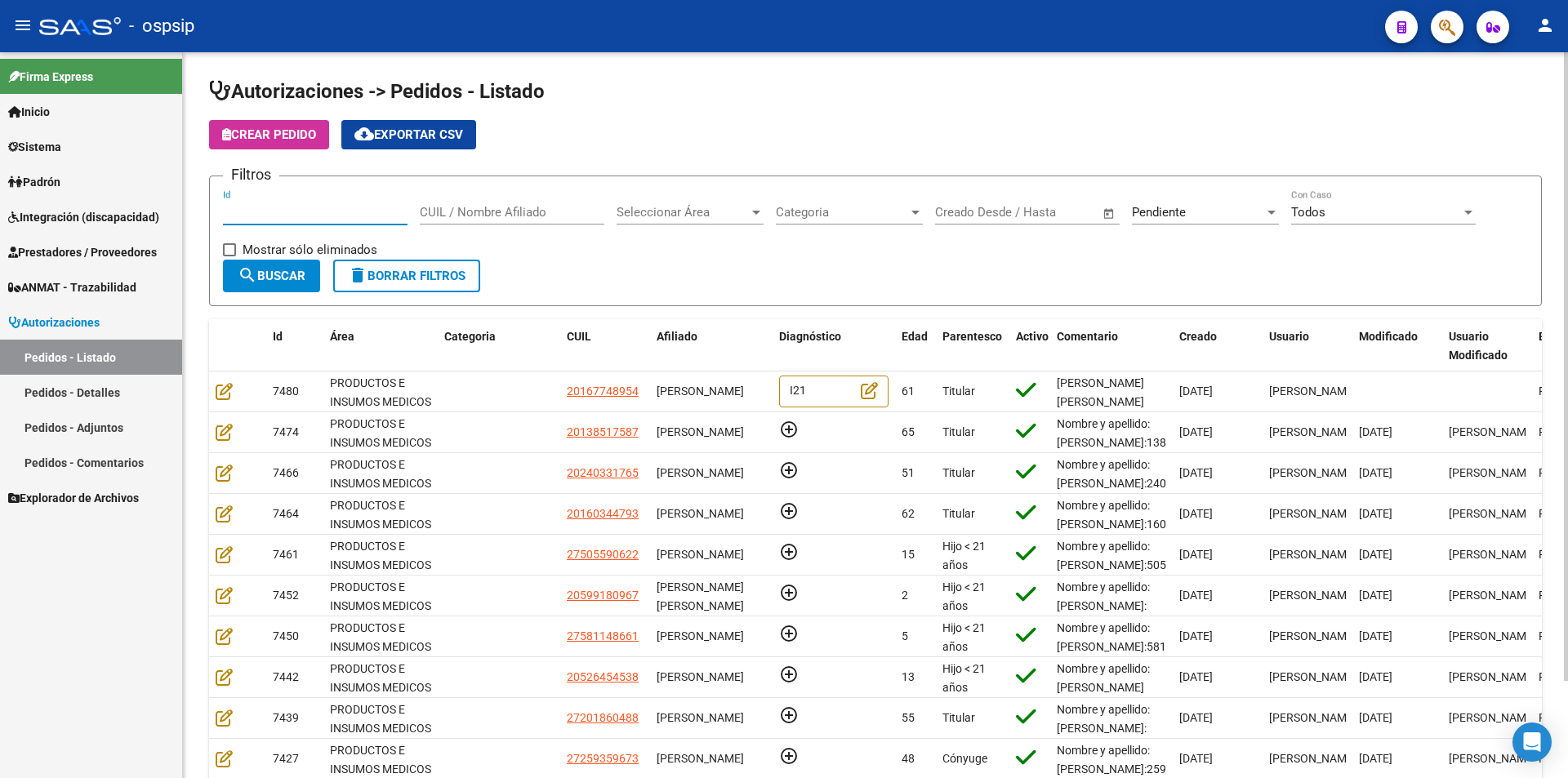
click at [290, 210] on input "Id" at bounding box center [315, 212] width 184 height 15
type input "6720"
click at [752, 212] on div at bounding box center [756, 212] width 8 height 4
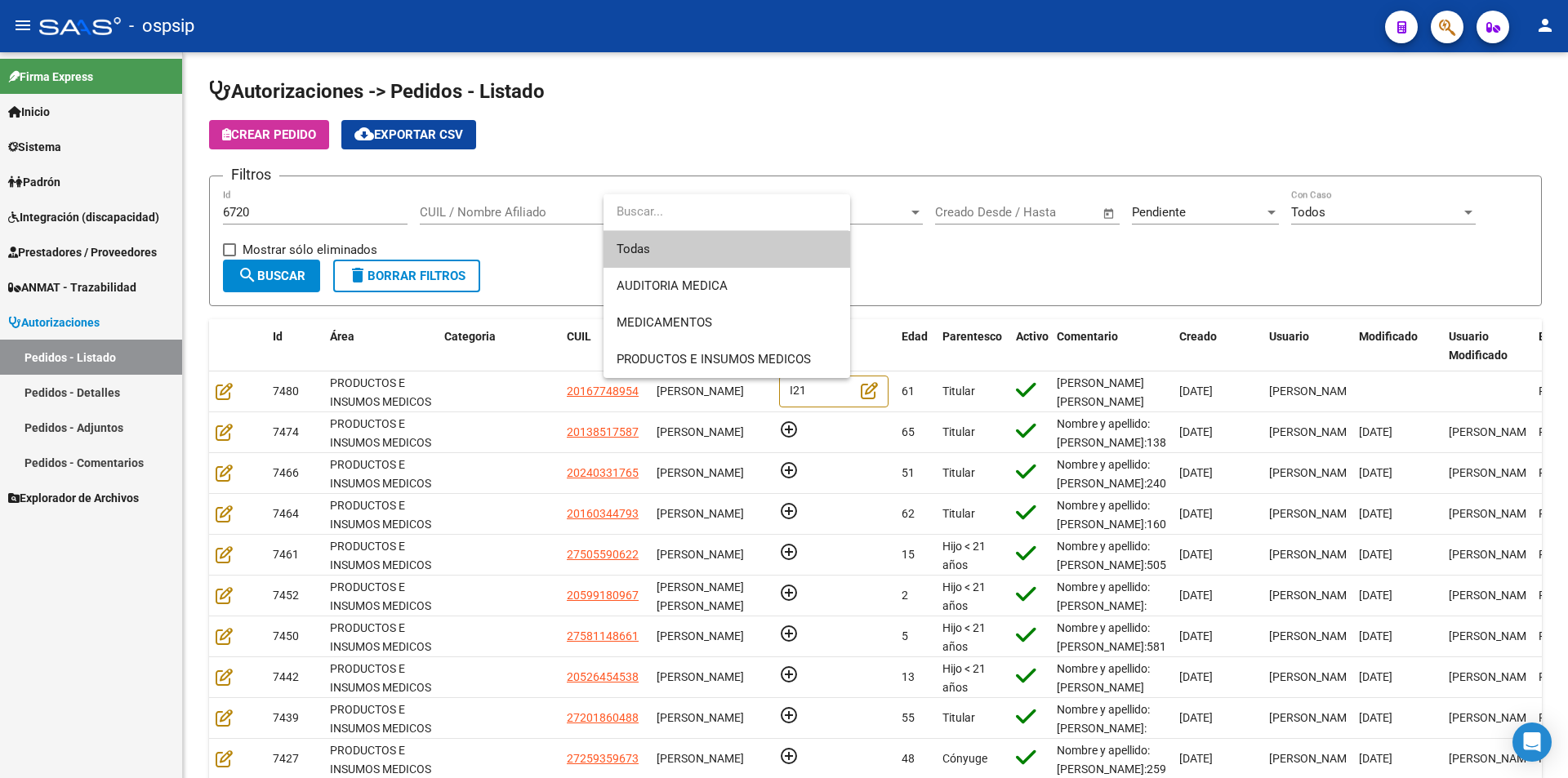
click at [654, 254] on span "Todas" at bounding box center [727, 249] width 221 height 37
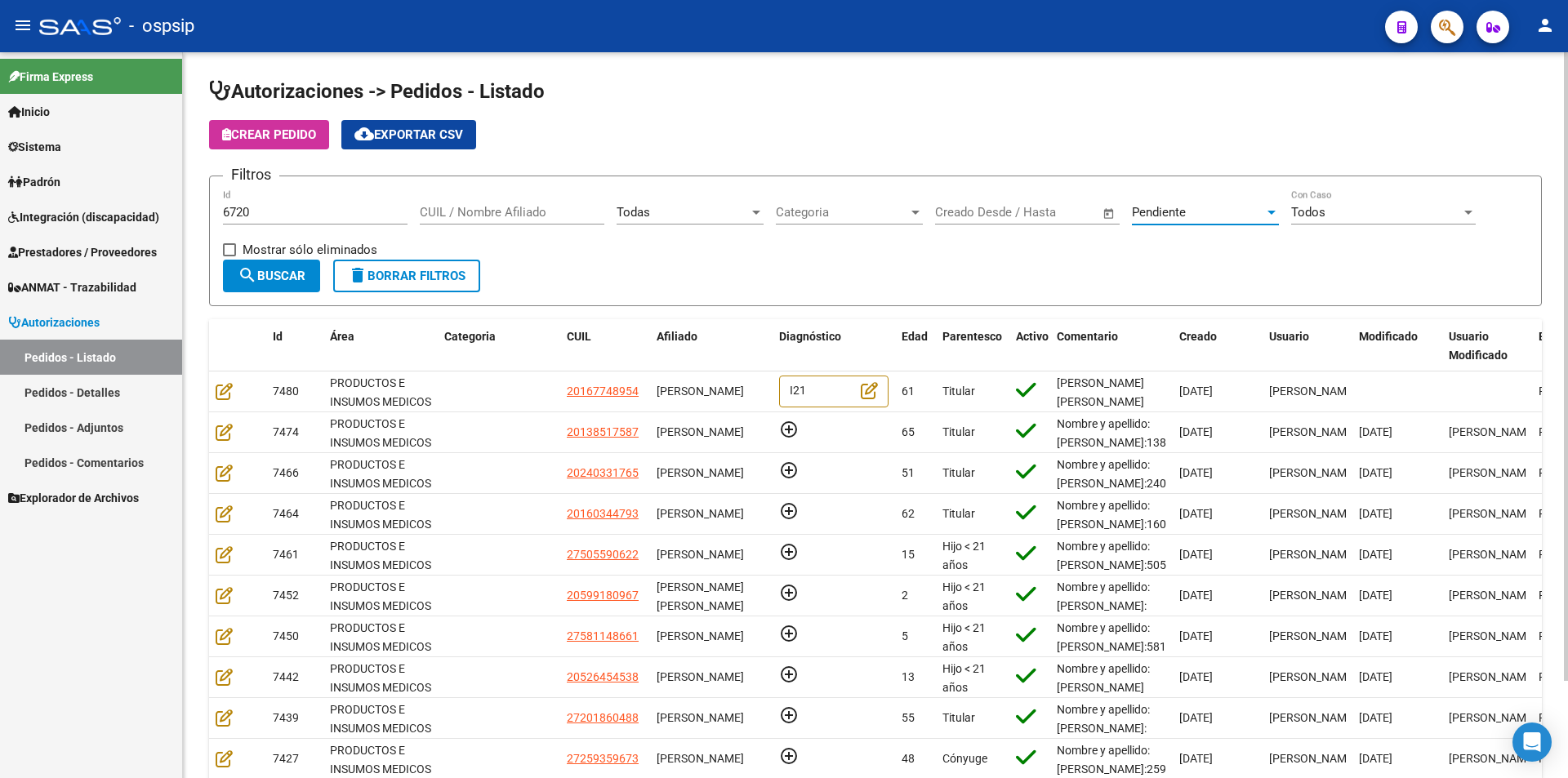
click at [1274, 215] on div at bounding box center [1271, 212] width 15 height 13
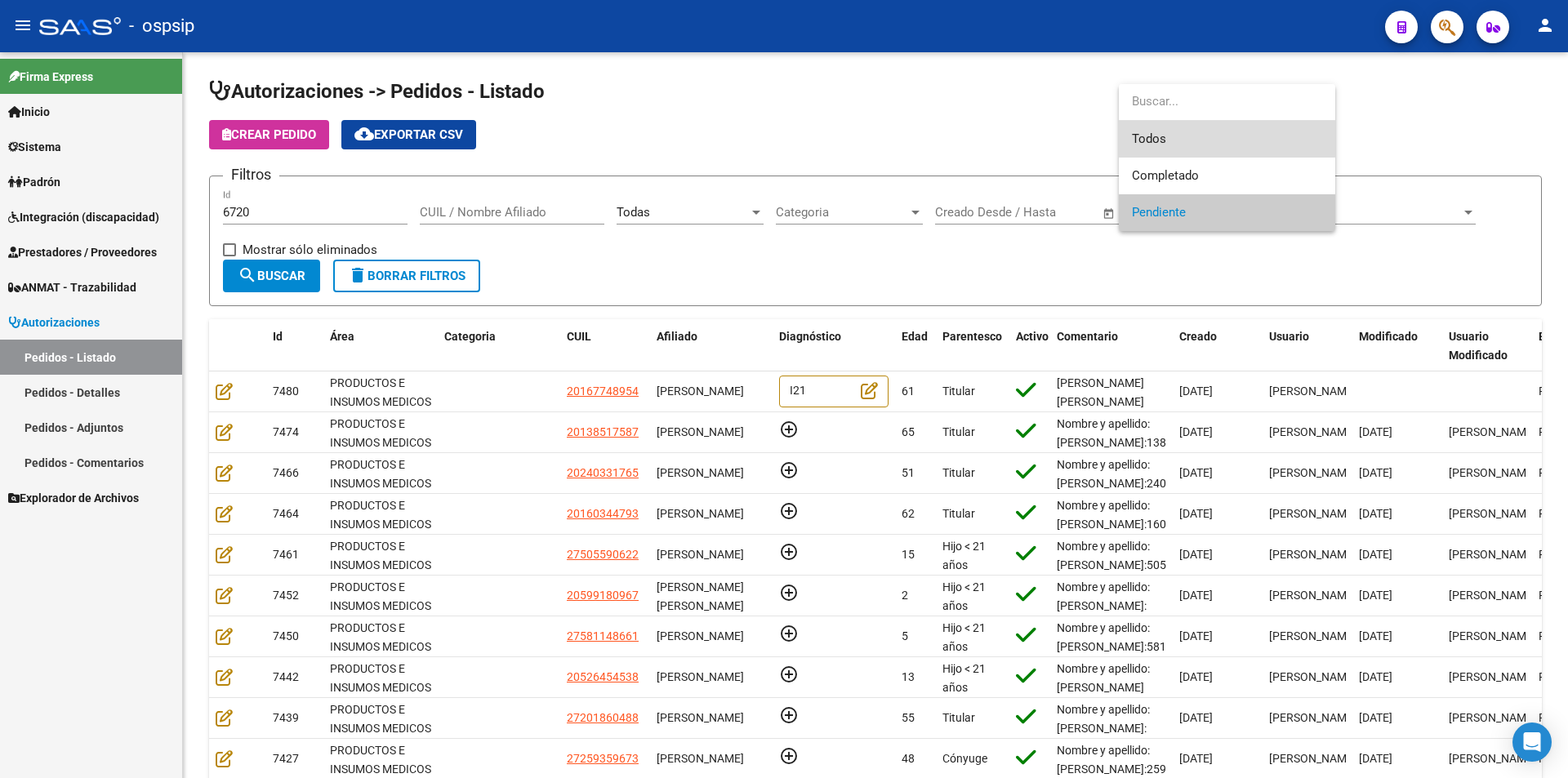
click at [1172, 147] on span "Todos" at bounding box center [1226, 139] width 190 height 37
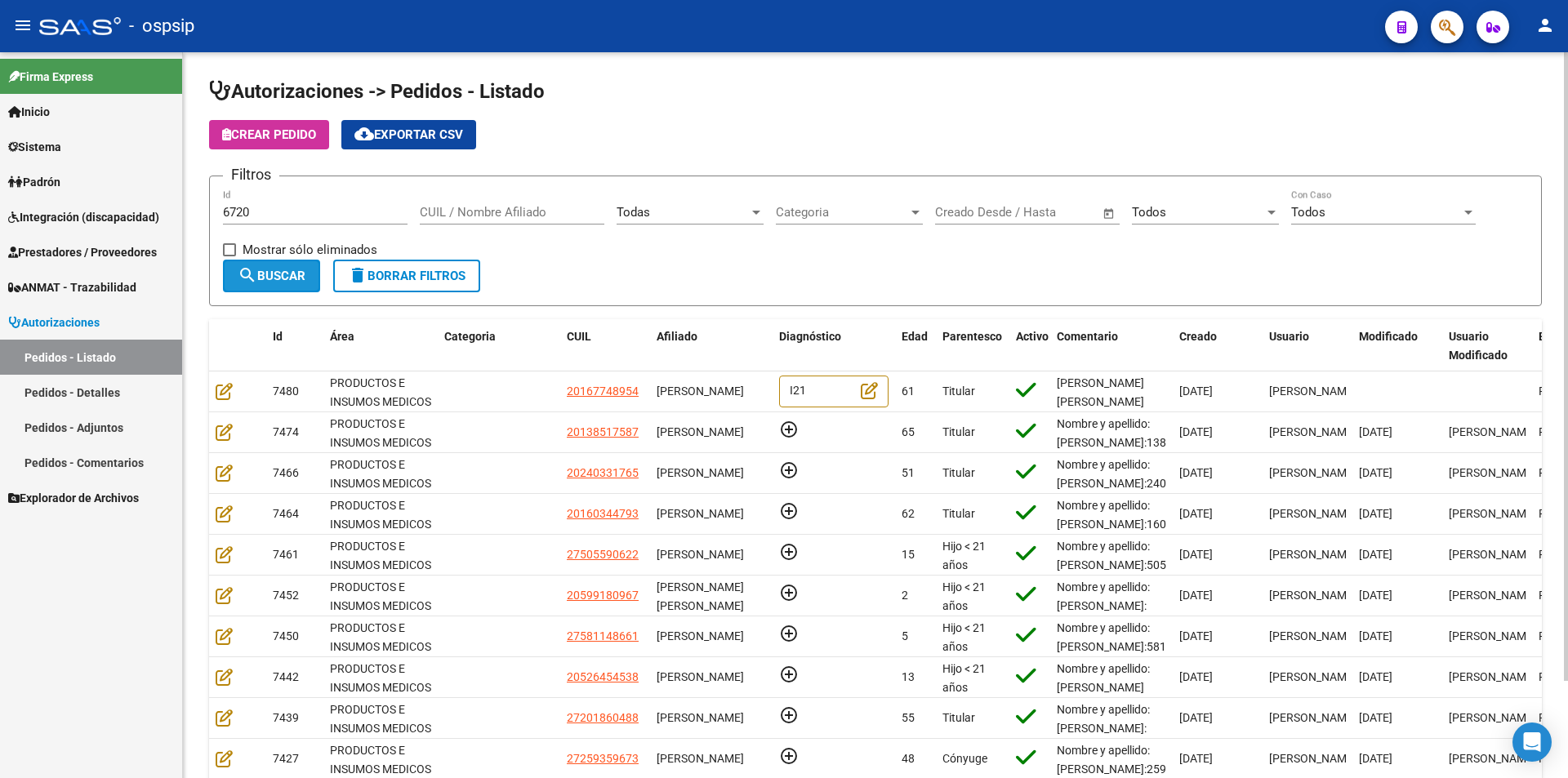
click at [282, 274] on span "search Buscar" at bounding box center [271, 276] width 68 height 15
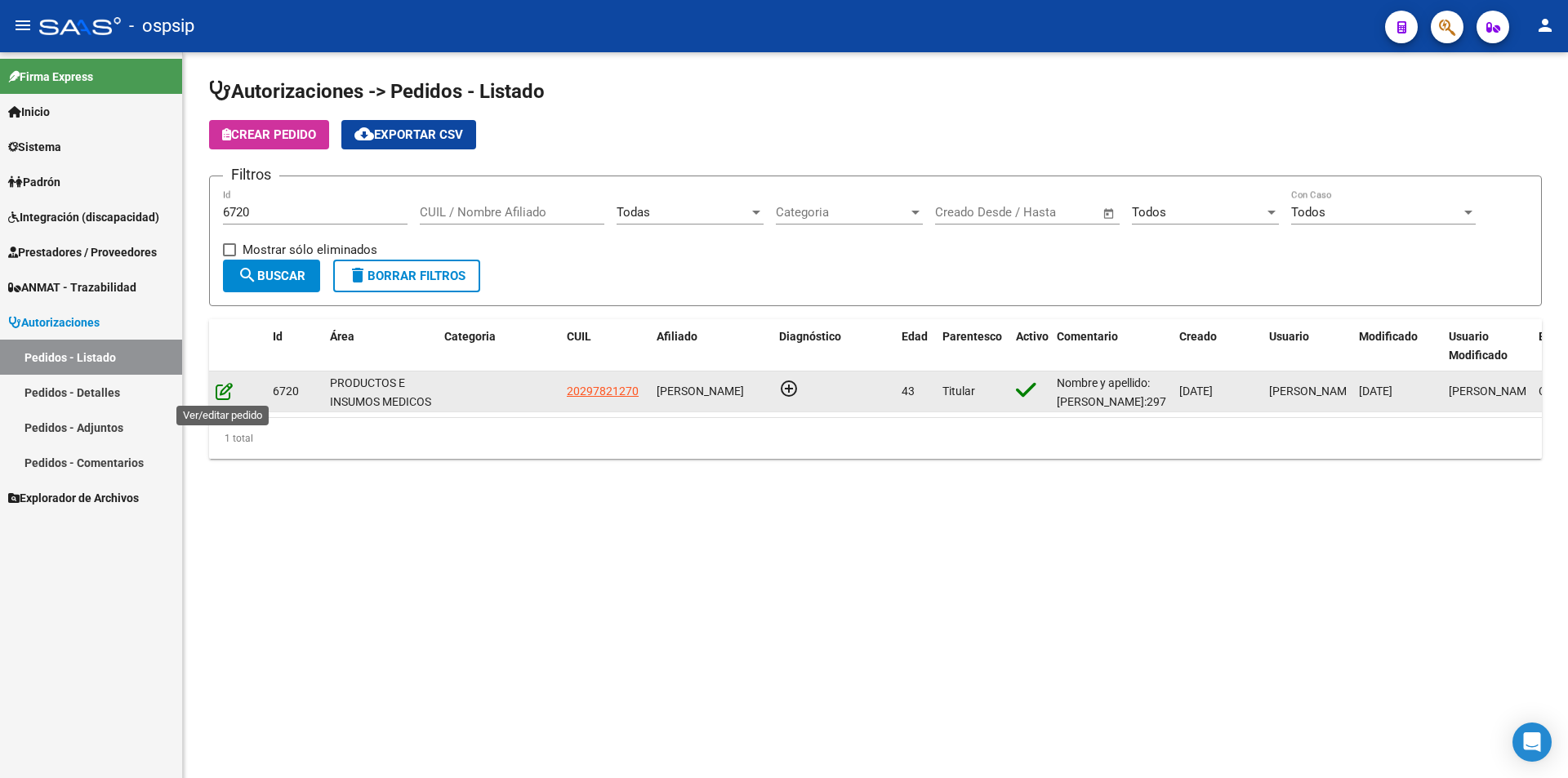
click at [223, 388] on icon at bounding box center [224, 390] width 18 height 18
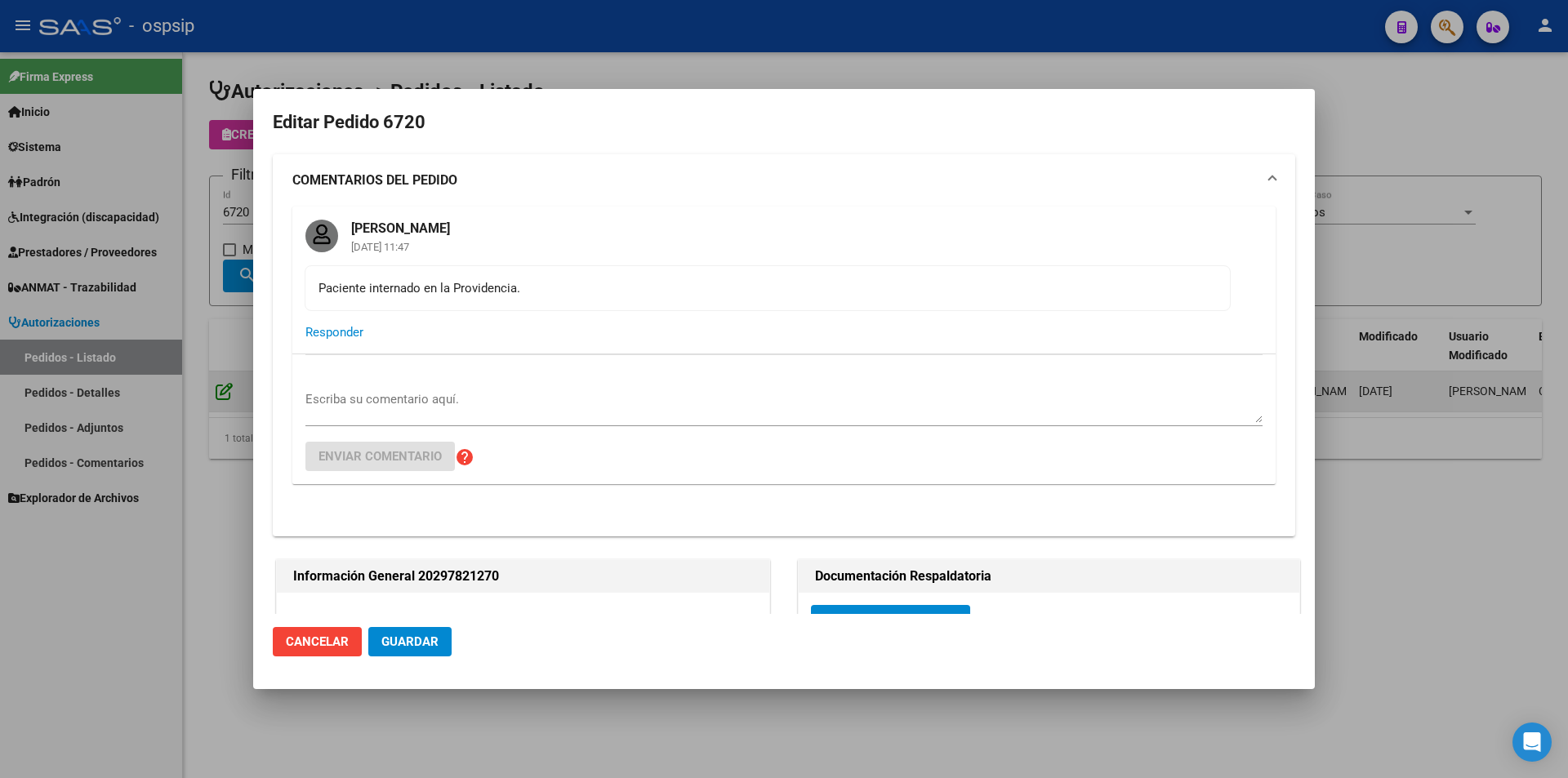
type input "NO CORRESPONDE"
type input "[GEOGRAPHIC_DATA], [PERSON_NAME][STREET_ADDRESS]"
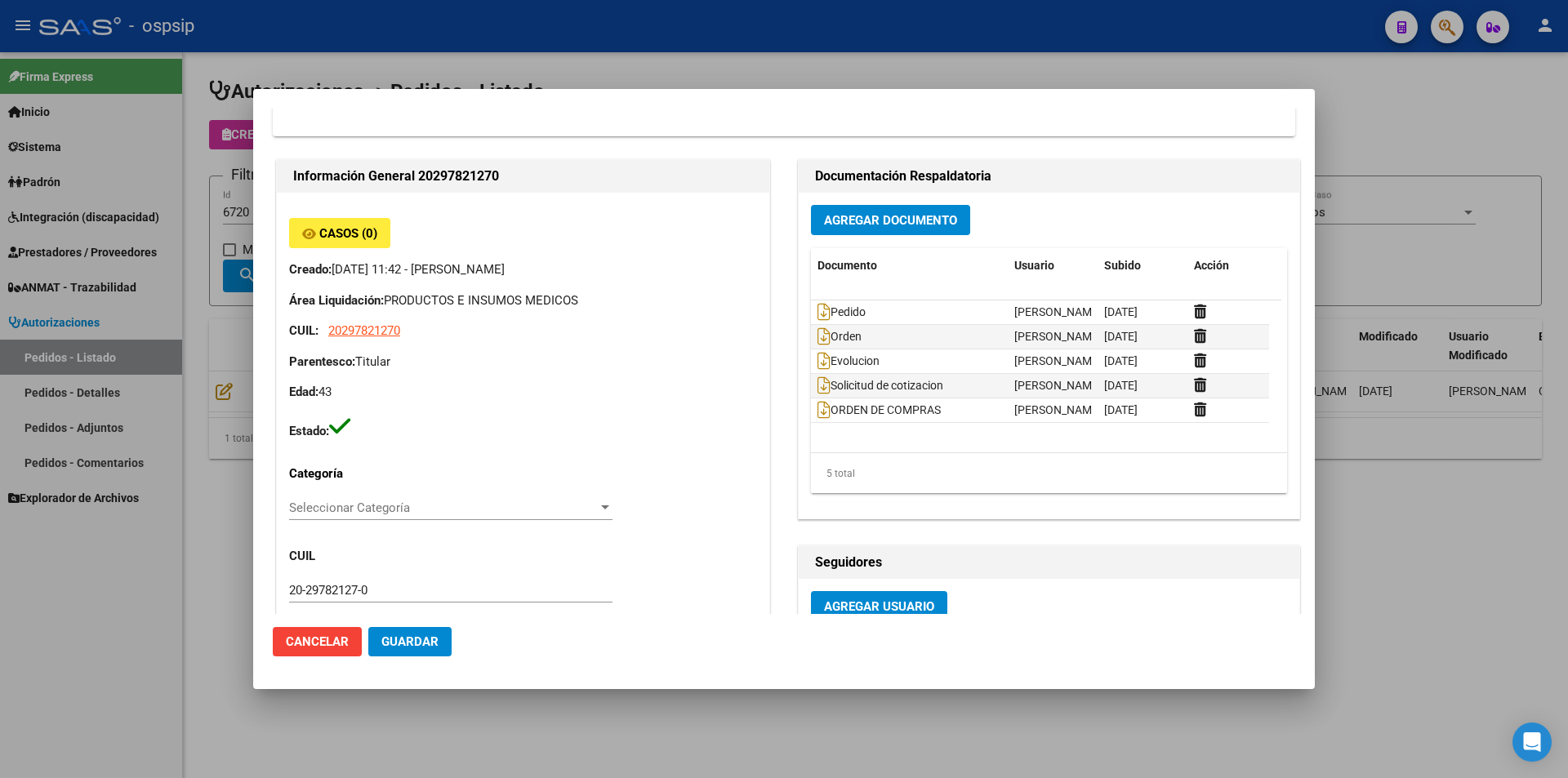
scroll to position [408, 0]
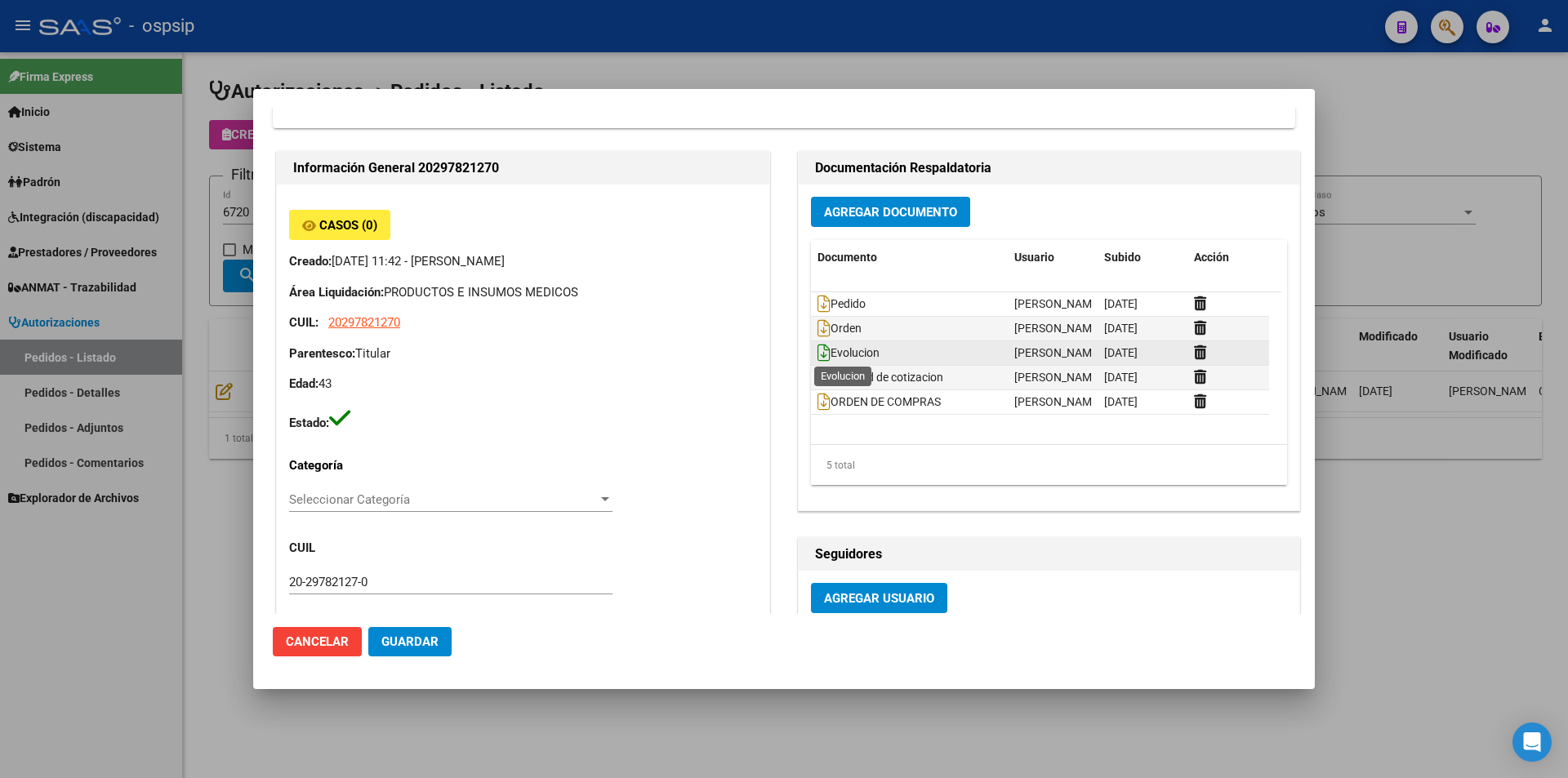
click at [817, 350] on icon at bounding box center [824, 352] width 13 height 18
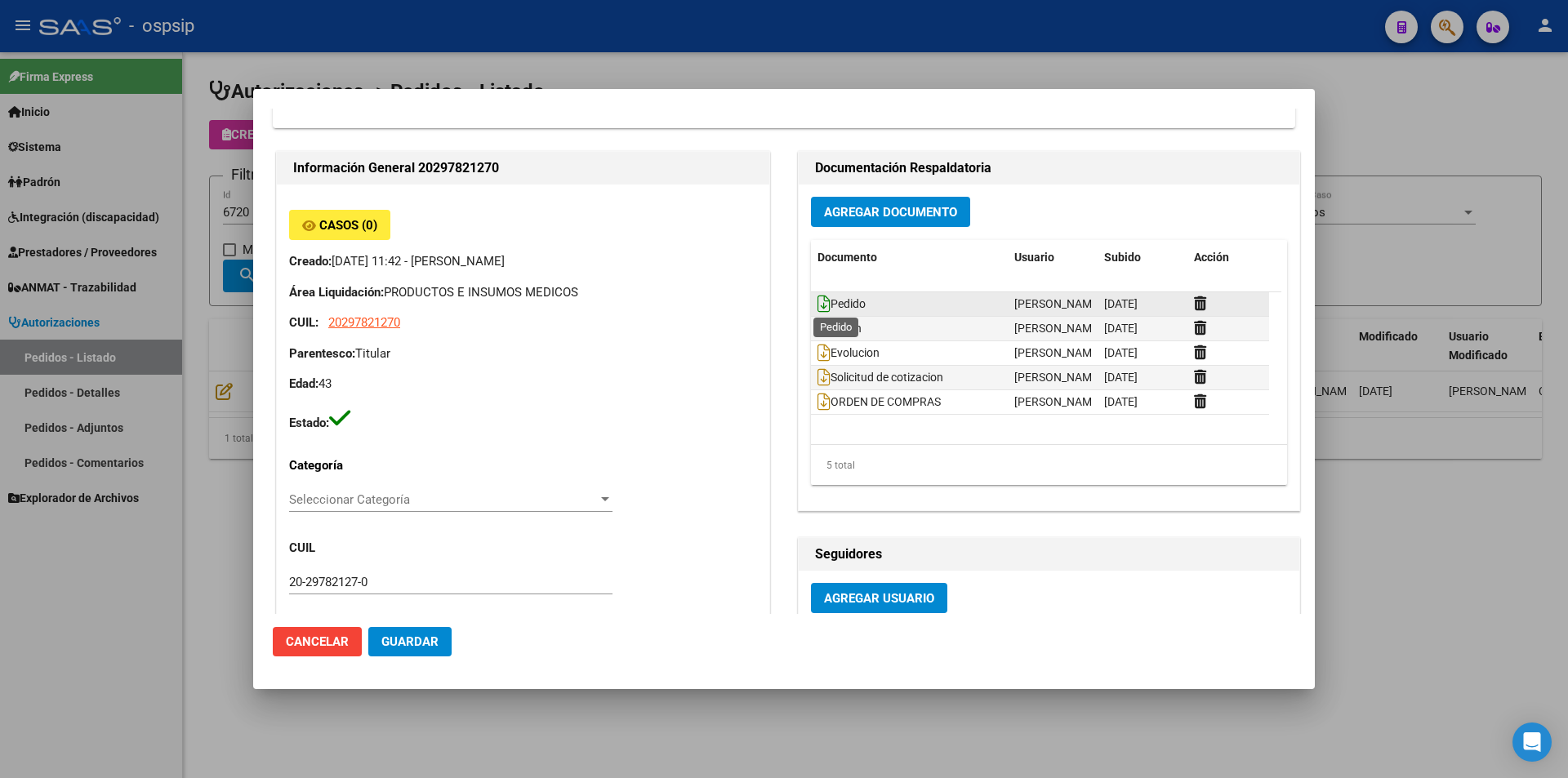
click at [818, 306] on icon at bounding box center [824, 303] width 13 height 18
click at [817, 331] on icon at bounding box center [824, 328] width 13 height 18
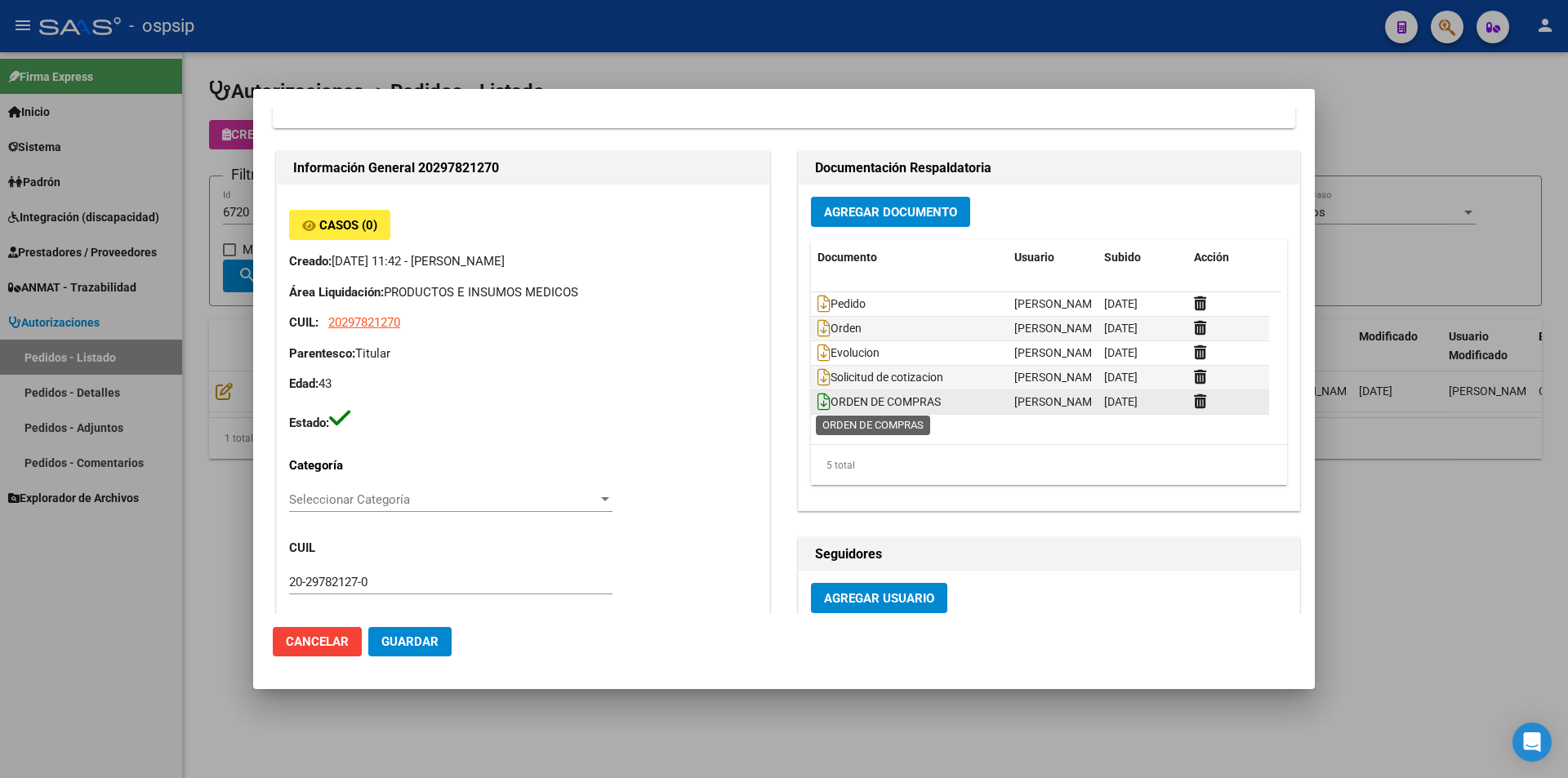
click at [818, 402] on icon at bounding box center [824, 401] width 13 height 18
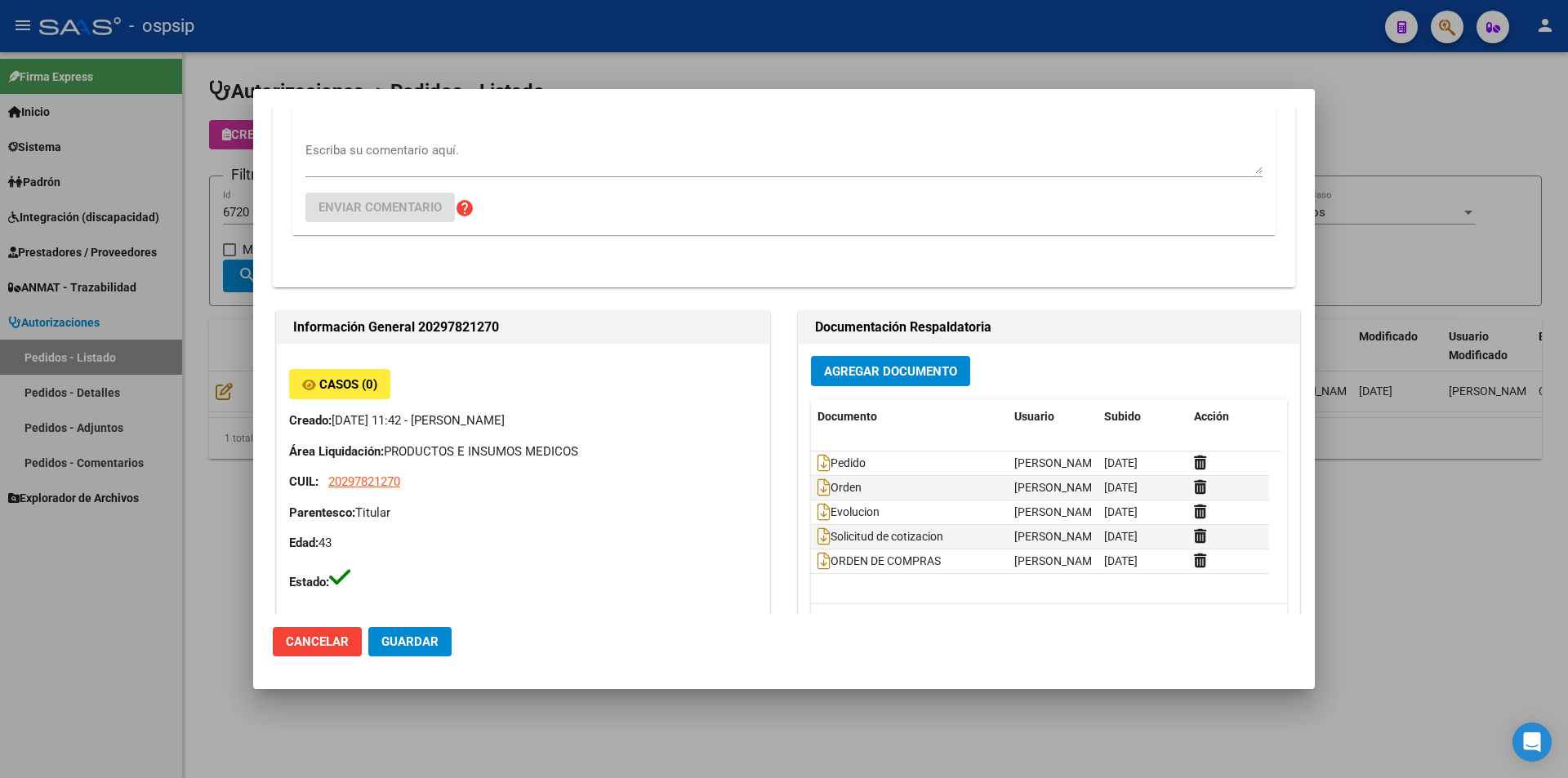
scroll to position [327, 0]
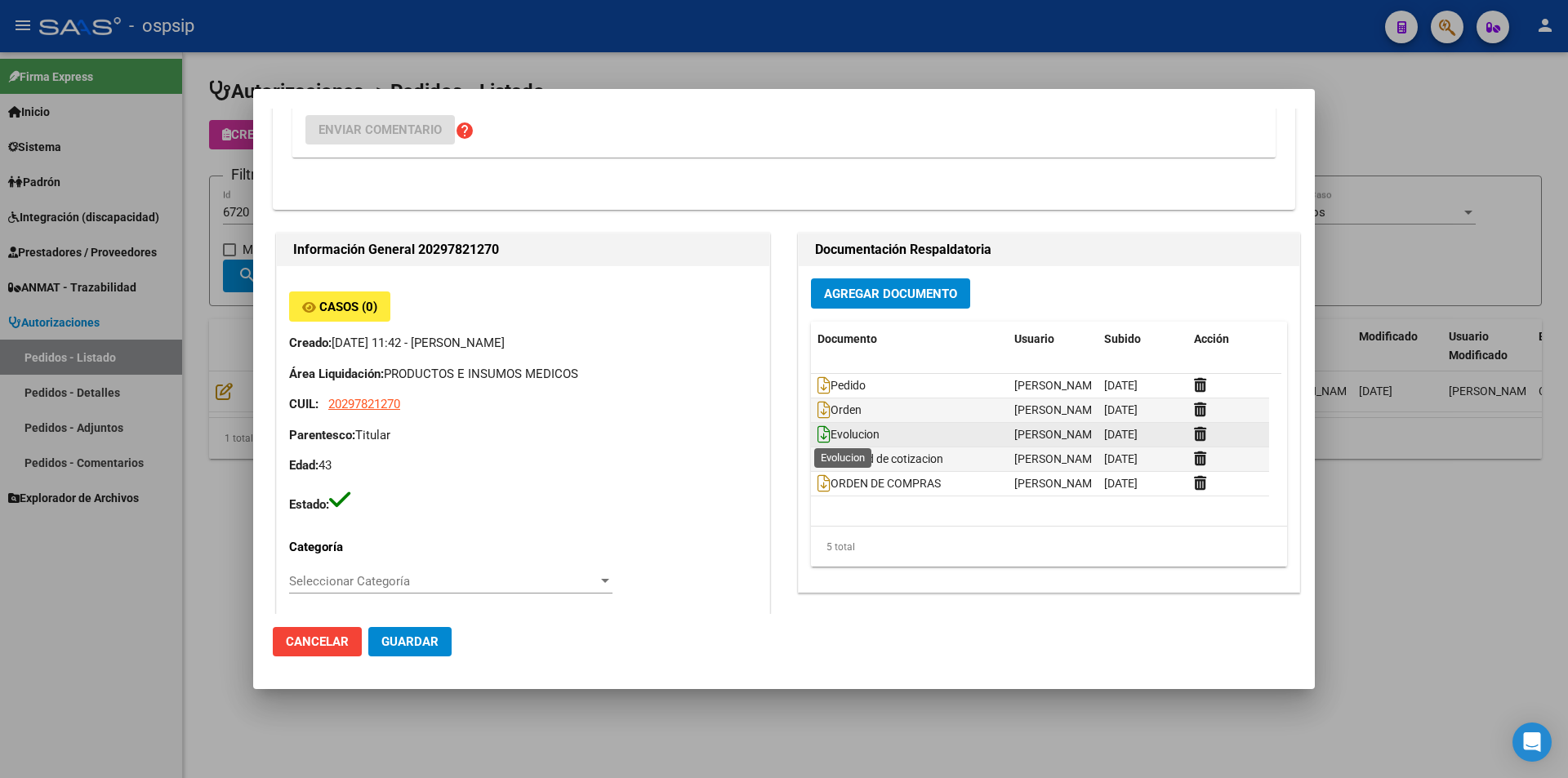
click at [817, 430] on icon at bounding box center [824, 433] width 13 height 18
